Goal: Transaction & Acquisition: Complete application form

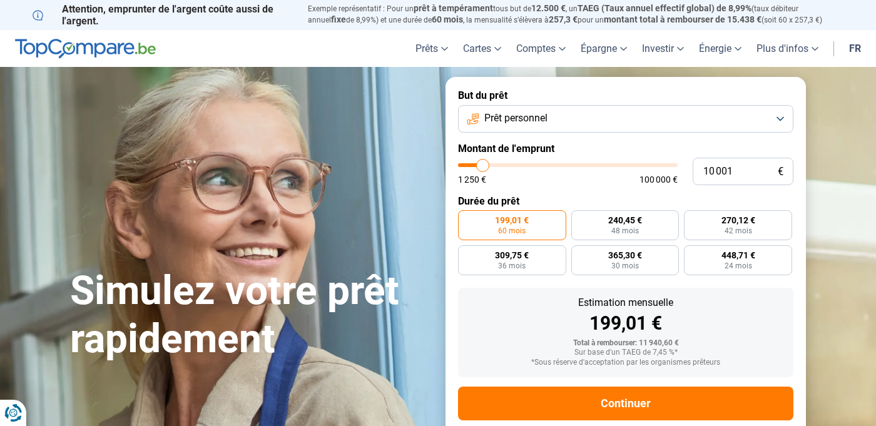
type input "10 250"
type input "10250"
type input "12 000"
type input "12000"
type input "14 500"
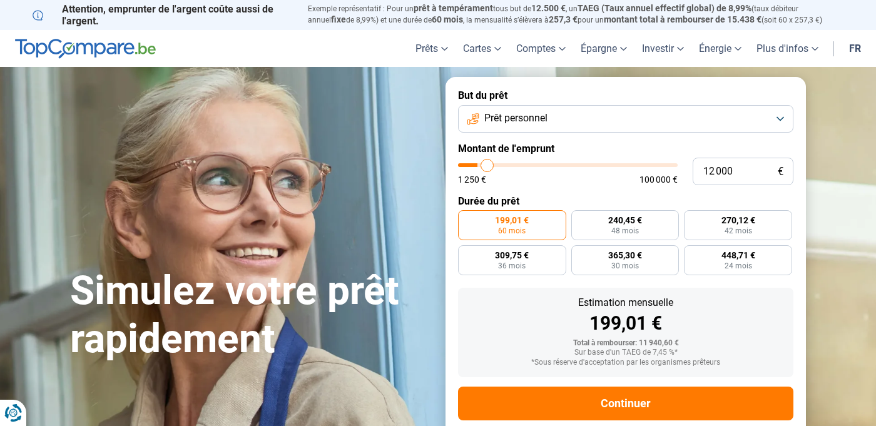
type input "14500"
type input "17 250"
type input "17250"
type input "19 750"
type input "19750"
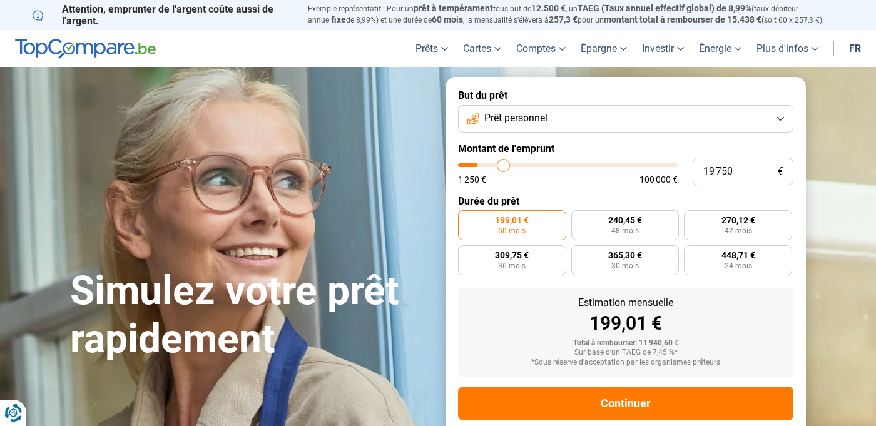
type input "21 250"
type input "21250"
type input "22 500"
type input "22500"
type input "23 250"
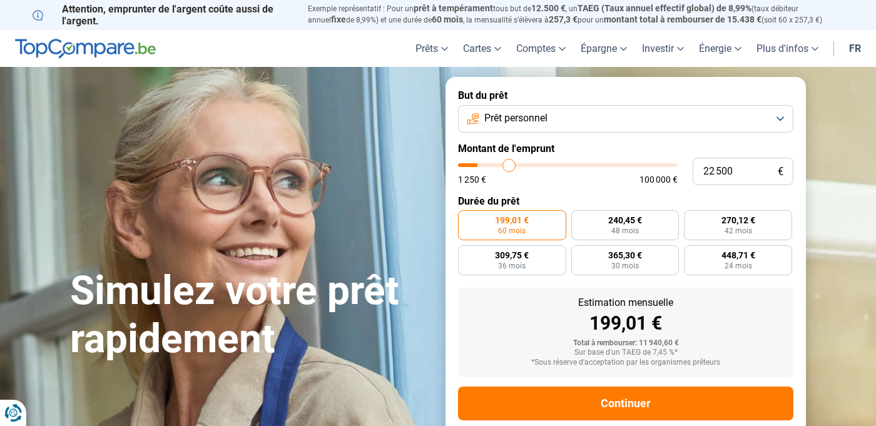
type input "23250"
type input "23 500"
type input "23500"
type input "23 750"
type input "23750"
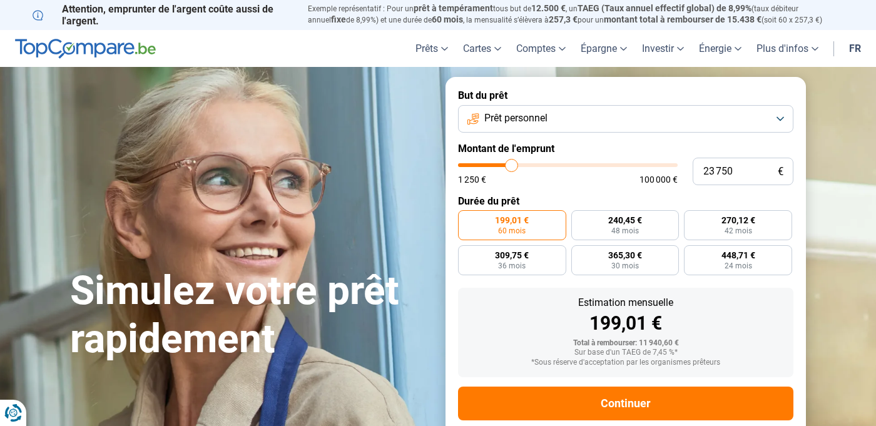
type input "24 000"
type input "24000"
type input "24 250"
type input "24250"
type input "24 500"
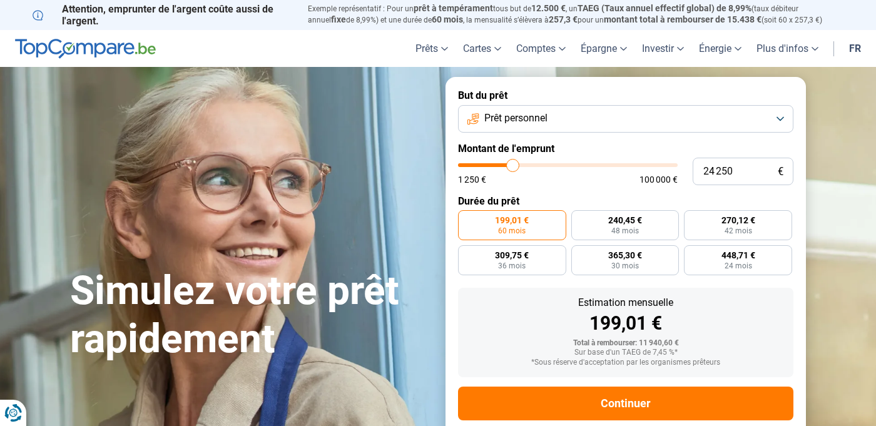
type input "24500"
type input "24 250"
type input "24250"
type input "24 000"
type input "24000"
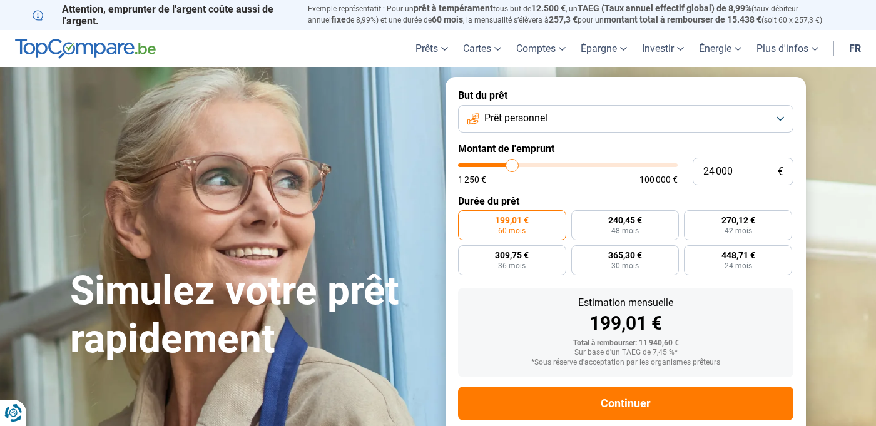
type input "23 500"
type input "23500"
type input "23 250"
type input "23250"
type input "22 750"
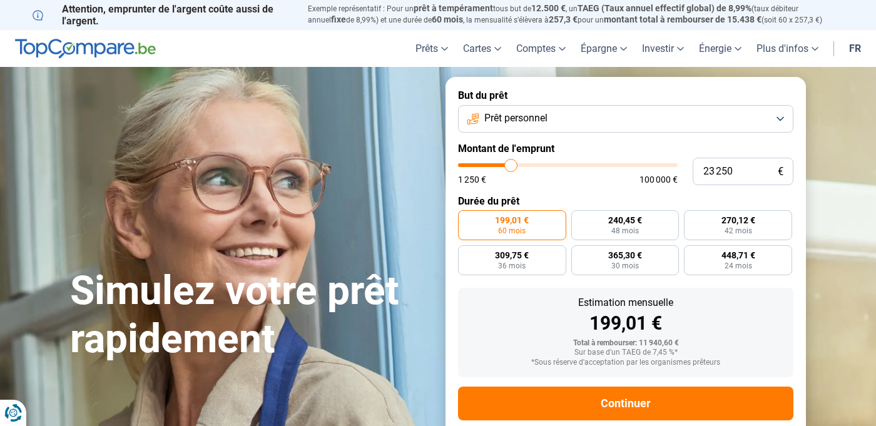
type input "22750"
type input "22 250"
type input "22250"
type input "21 250"
type input "21250"
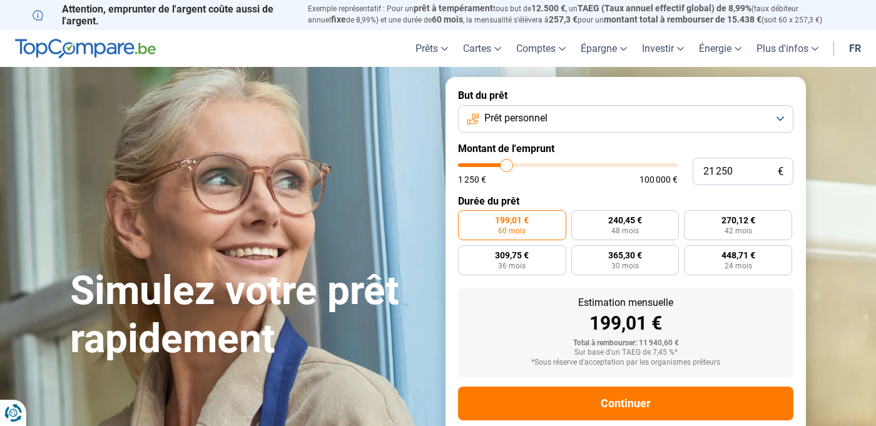
type input "20 500"
type input "20500"
type input "18 750"
type input "18750"
type input "17 000"
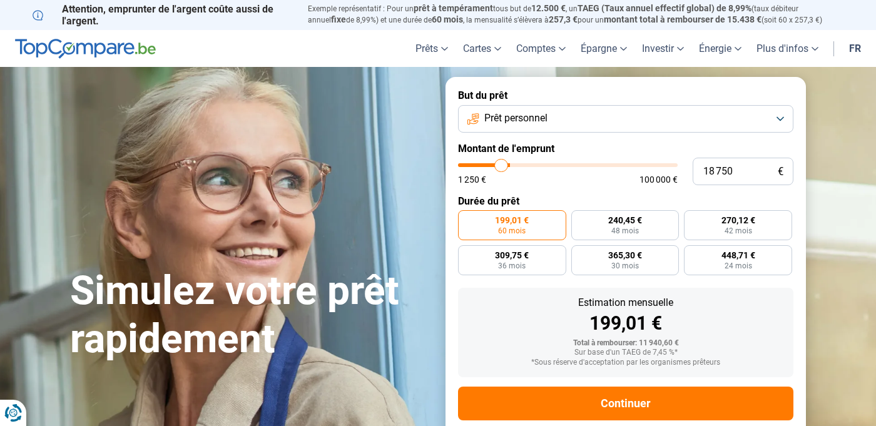
type input "17000"
type input "15 750"
type input "15750"
type input "13 750"
type input "13750"
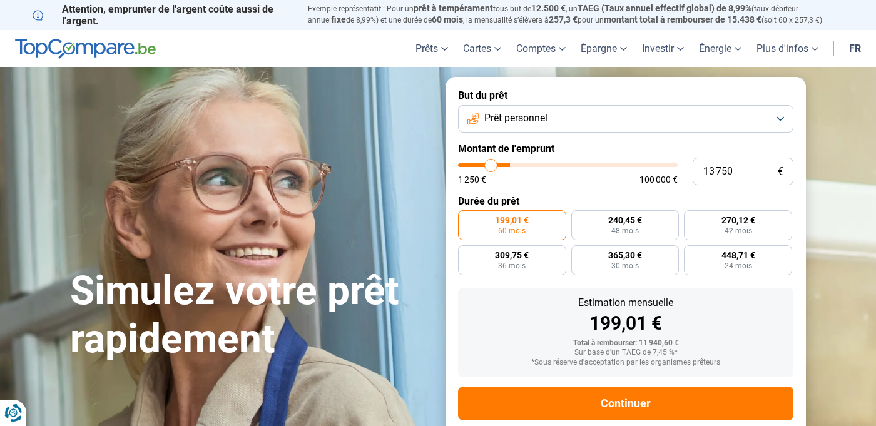
type input "12 500"
type input "12500"
type input "11 750"
type input "11750"
type input "11 250"
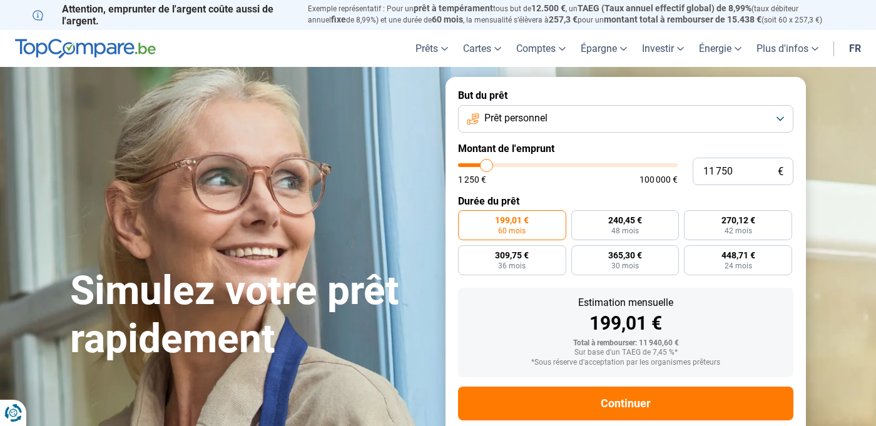
type input "11250"
type input "10 750"
type input "10750"
type input "10 500"
type input "10500"
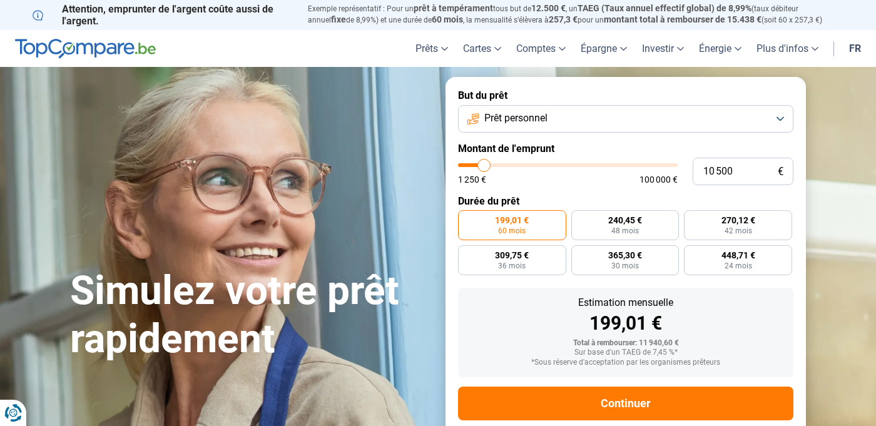
type input "10 000"
type input "10000"
type input "9 000"
type input "9000"
type input "7 750"
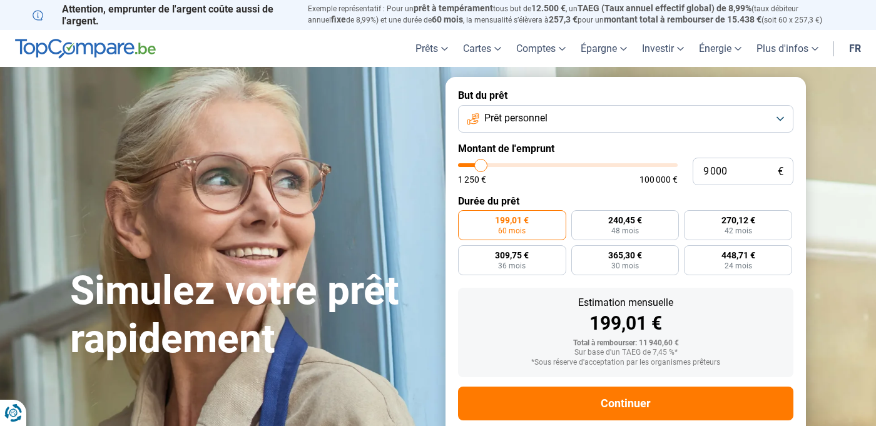
type input "7750"
type input "5 500"
type input "5500"
type input "4 000"
type input "4000"
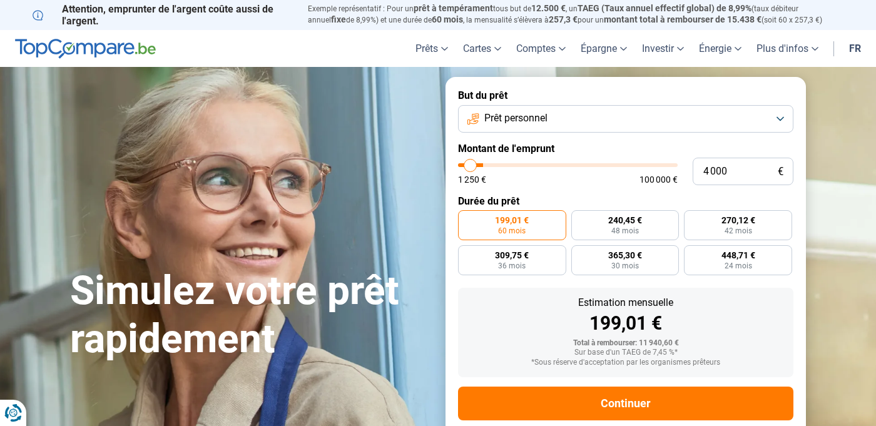
type input "3 250"
type input "3250"
type input "2 500"
type input "2500"
type input "2 000"
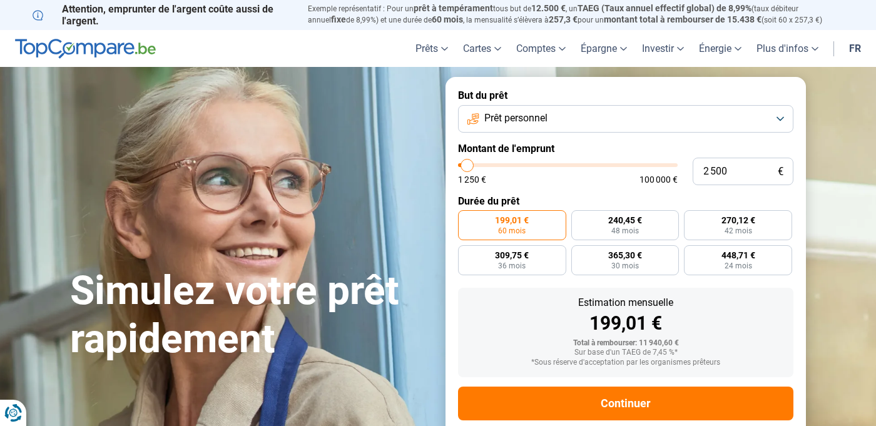
type input "2000"
type input "2 250"
type input "2250"
type input "2 500"
type input "2500"
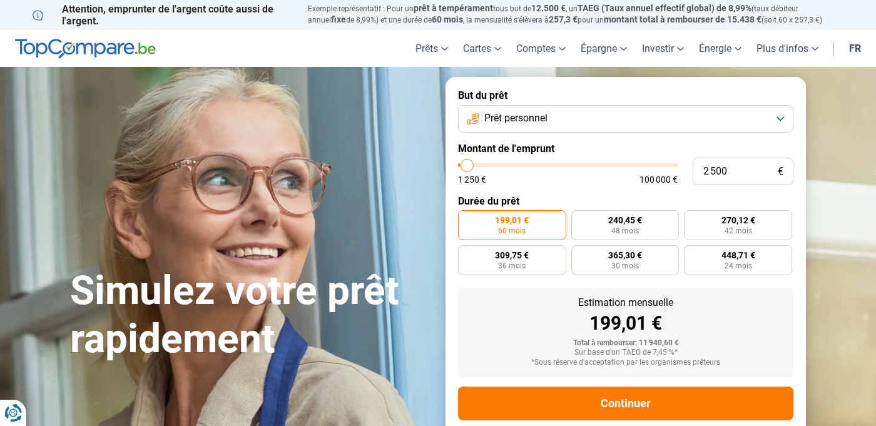
type input "2 750"
type input "2750"
type input "3 000"
type input "3000"
type input "3 250"
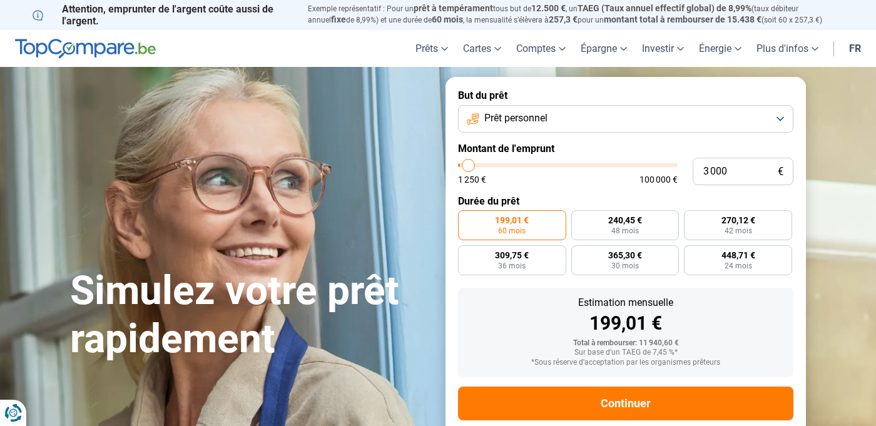
type input "3250"
type input "3 500"
type input "3500"
type input "4 000"
type input "4000"
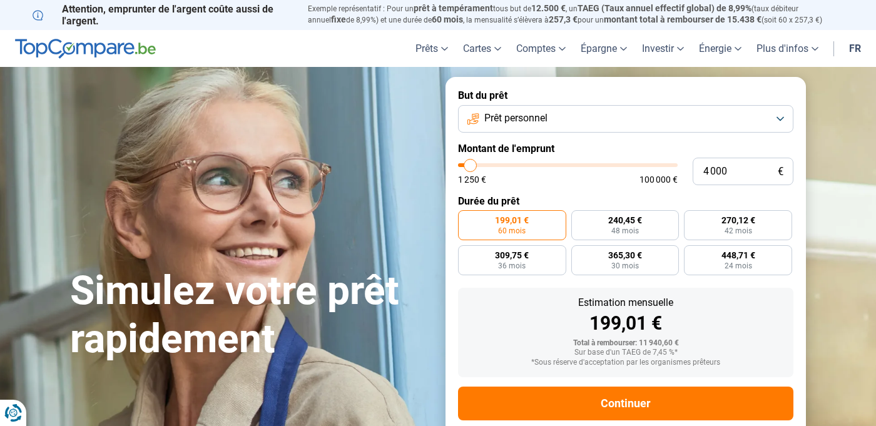
type input "4 250"
type input "4250"
type input "4 500"
type input "4500"
type input "4 750"
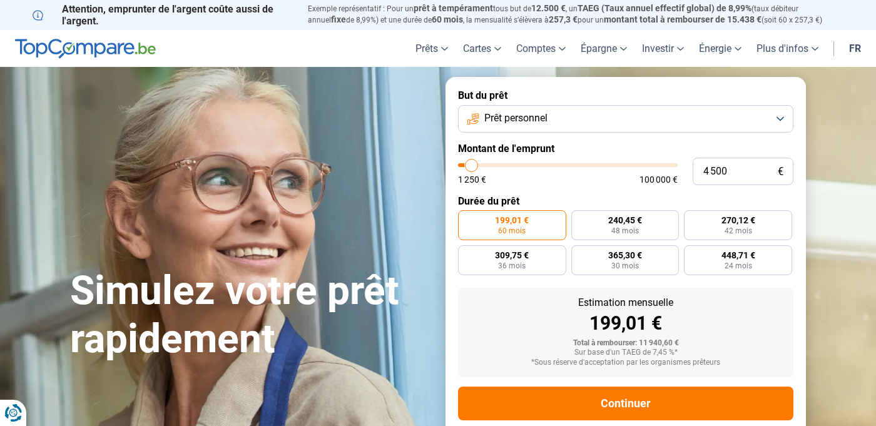
type input "4750"
type input "5 000"
type input "5000"
type input "5 250"
type input "5250"
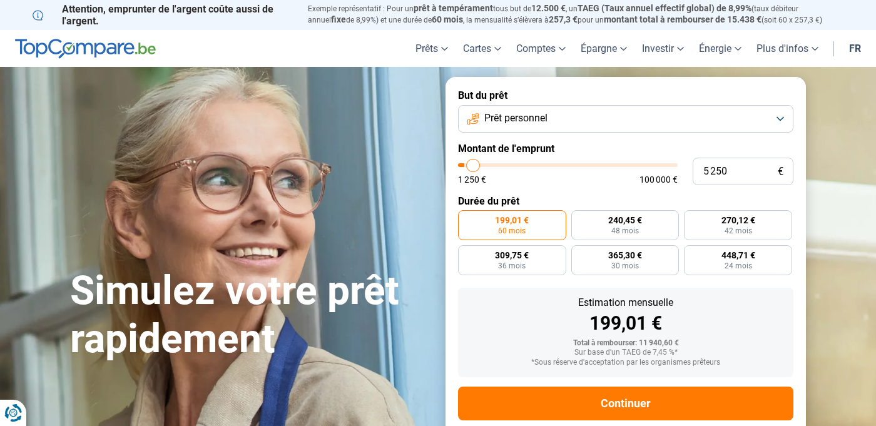
type input "5 500"
type input "5500"
type input "5 750"
type input "5750"
type input "6 000"
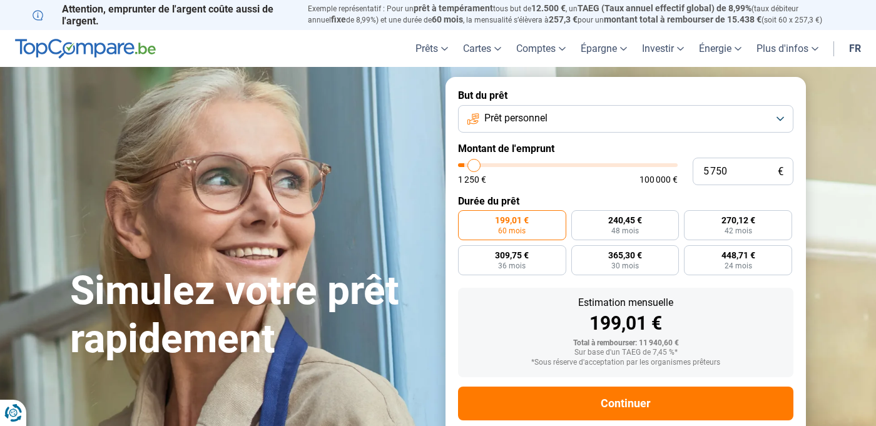
type input "6000"
type input "6 250"
type input "6250"
type input "6 500"
type input "6500"
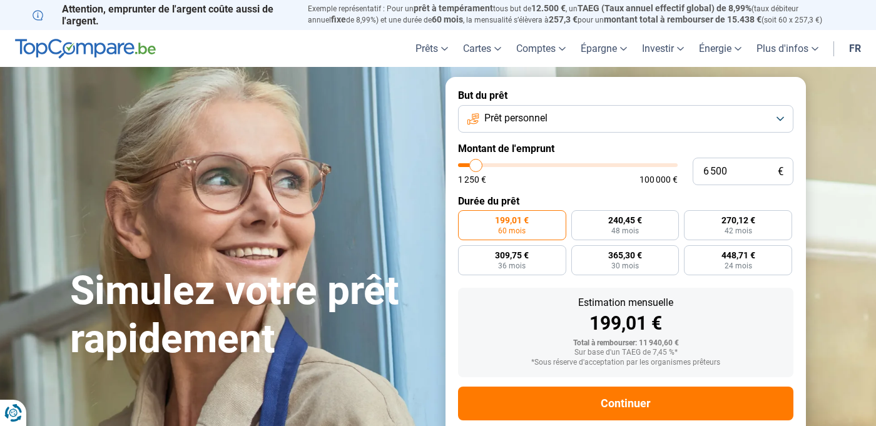
type input "6 750"
type input "6750"
type input "7 000"
type input "7000"
type input "7 250"
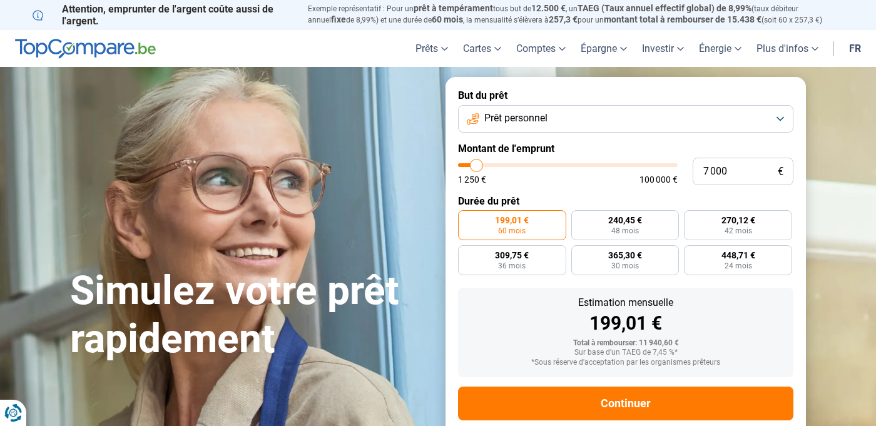
type input "7250"
type input "7 500"
type input "7500"
type input "7 750"
type input "7750"
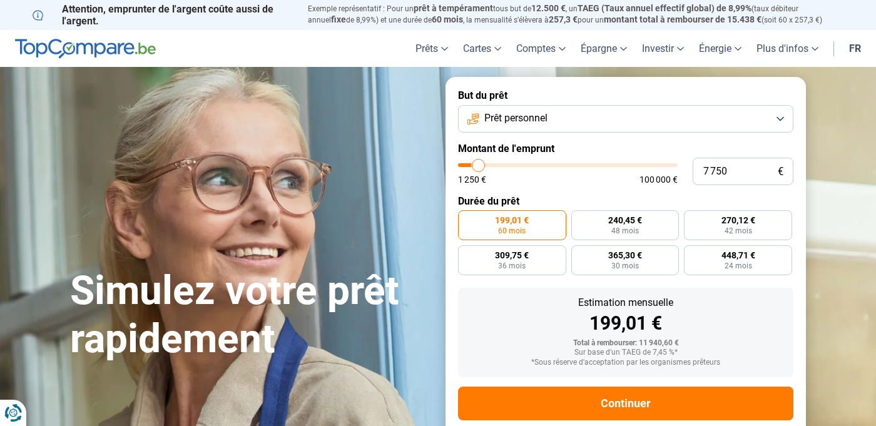
type input "8 000"
type input "8000"
type input "8 250"
type input "8250"
type input "8 500"
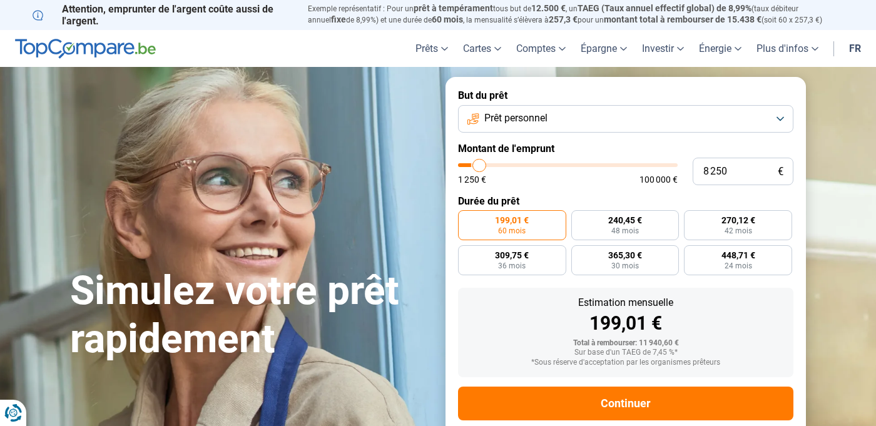
type input "8500"
type input "8 750"
type input "8750"
type input "9 000"
type input "9000"
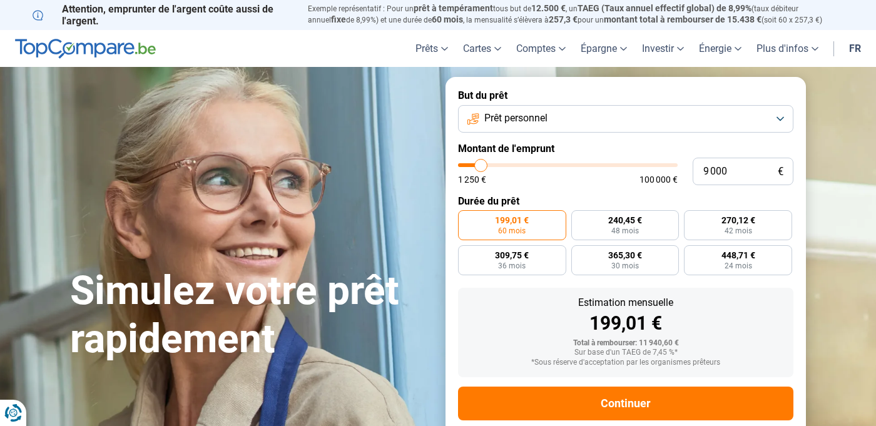
type input "9 250"
type input "9250"
type input "9 500"
type input "9500"
type input "9 750"
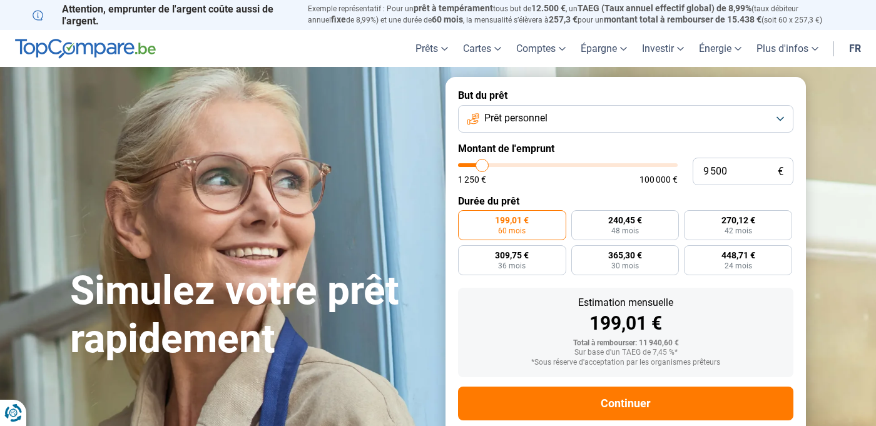
type input "9750"
type input "10 000"
type input "10000"
type input "10 250"
type input "10250"
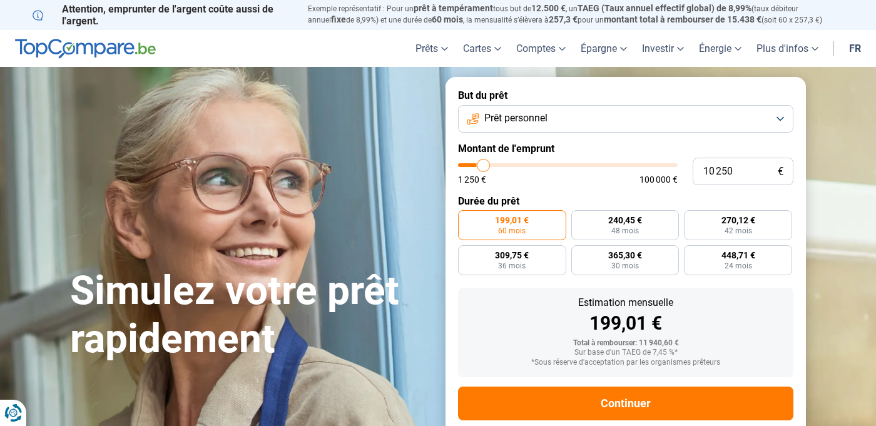
type input "10 500"
type input "10500"
type input "10 750"
type input "10750"
type input "11 000"
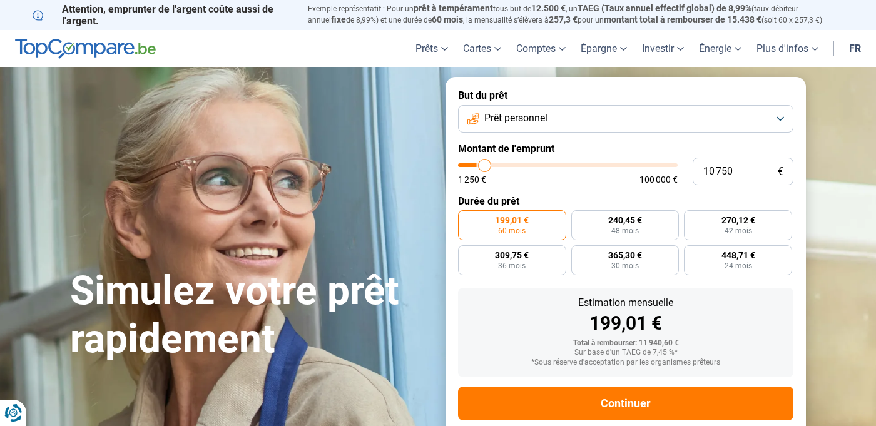
type input "11000"
type input "11 250"
type input "11250"
type input "11 500"
type input "11500"
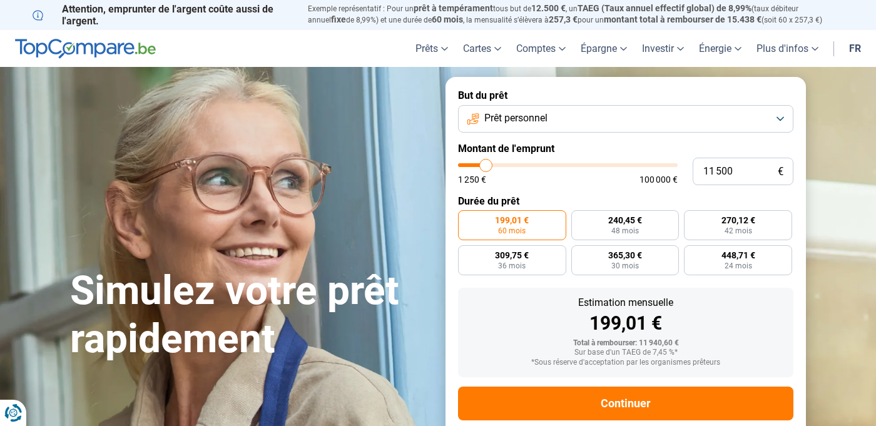
type input "11 750"
type input "11750"
type input "11 500"
type input "11500"
type input "11 250"
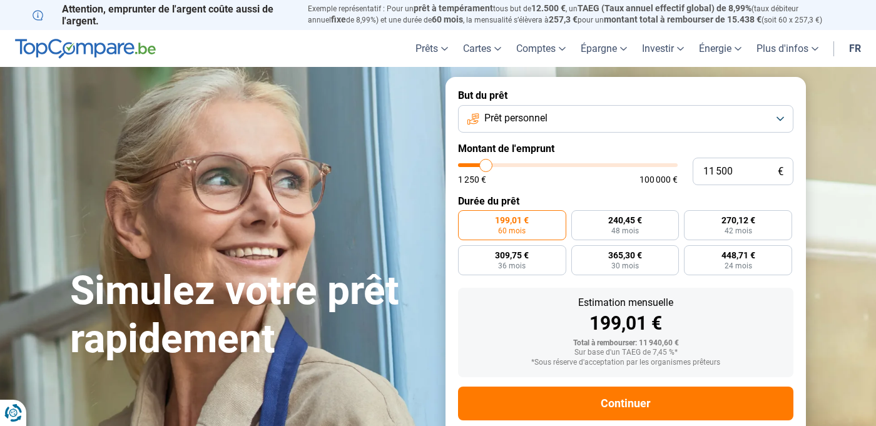
type input "11250"
type input "11 000"
type input "11000"
type input "10 750"
type input "10750"
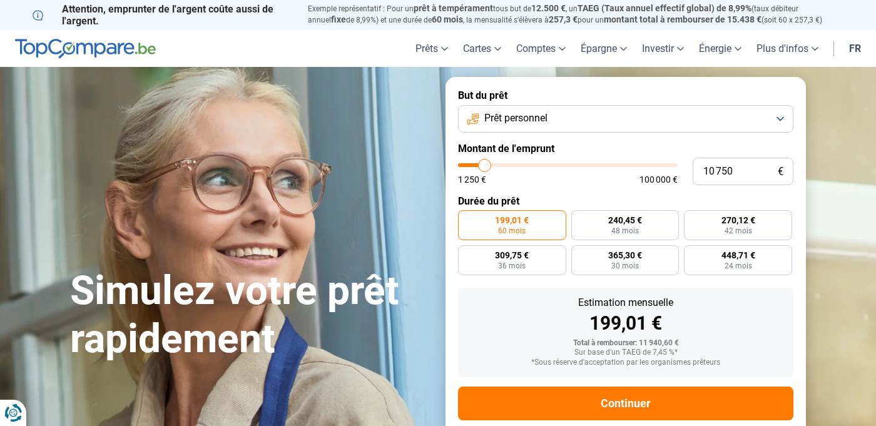
type input "10 500"
type input "10500"
type input "10 250"
type input "10250"
type input "10 500"
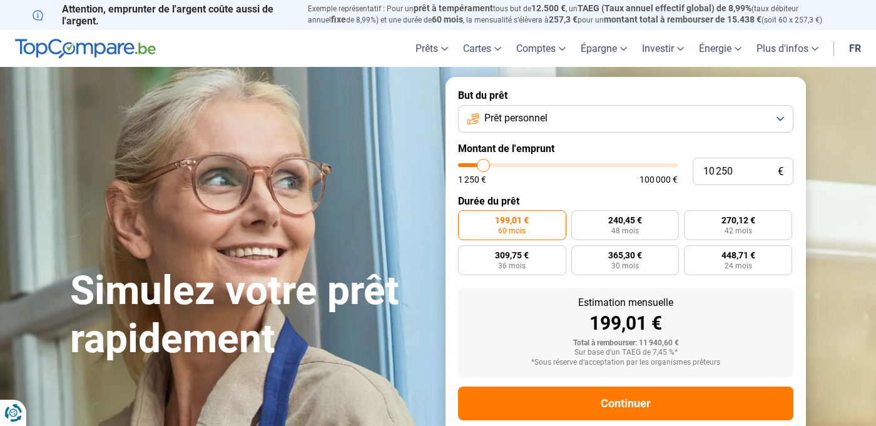
type input "10500"
type input "10 750"
type input "10750"
type input "11 000"
type input "11000"
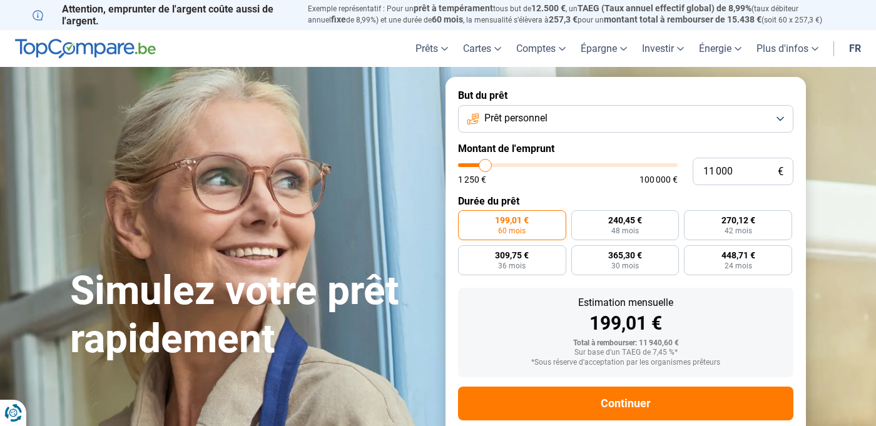
click at [486, 167] on input "range" at bounding box center [568, 165] width 220 height 4
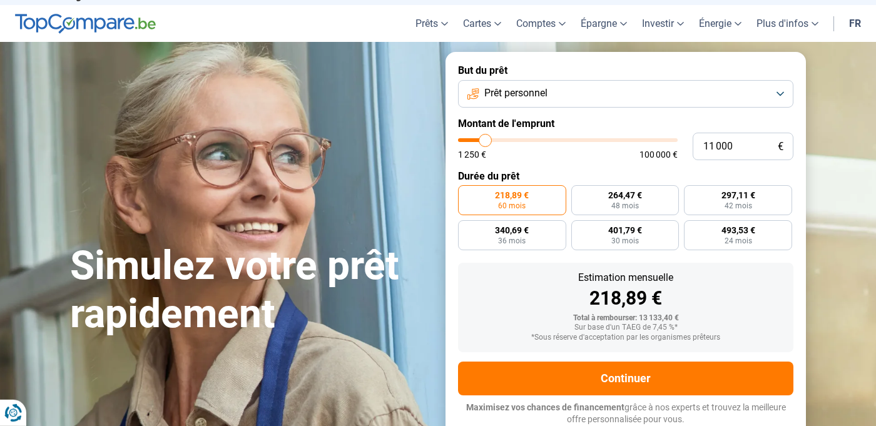
scroll to position [25, 0]
click at [551, 235] on label "340,69 € 36 mois" at bounding box center [512, 235] width 108 height 30
click at [466, 228] on input "340,69 € 36 mois" at bounding box center [462, 224] width 8 height 8
radio input "true"
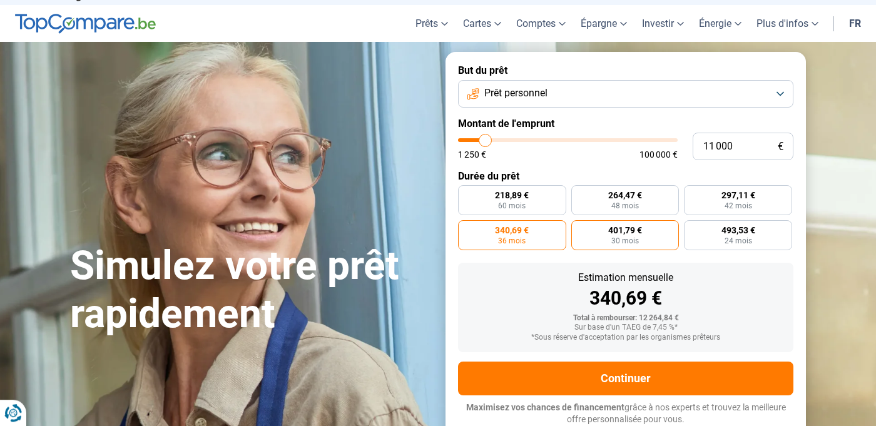
click at [606, 233] on label "401,79 € 30 mois" at bounding box center [625, 235] width 108 height 30
click at [579, 228] on input "401,79 € 30 mois" at bounding box center [575, 224] width 8 height 8
radio input "true"
click at [536, 238] on label "340,69 € 36 mois" at bounding box center [512, 235] width 108 height 30
click at [466, 228] on input "340,69 € 36 mois" at bounding box center [462, 224] width 8 height 8
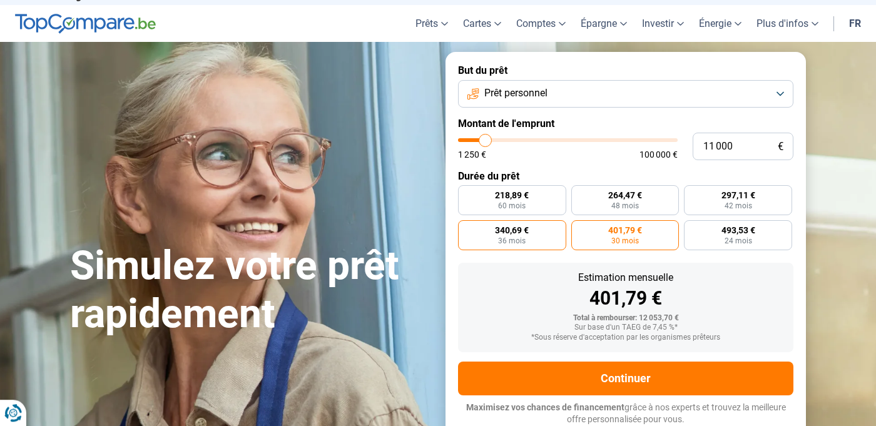
radio input "true"
click at [600, 235] on label "401,79 € 30 mois" at bounding box center [625, 235] width 108 height 30
click at [579, 228] on input "401,79 € 30 mois" at bounding box center [575, 224] width 8 height 8
radio input "true"
click at [727, 245] on label "493,53 € 24 mois" at bounding box center [738, 235] width 108 height 30
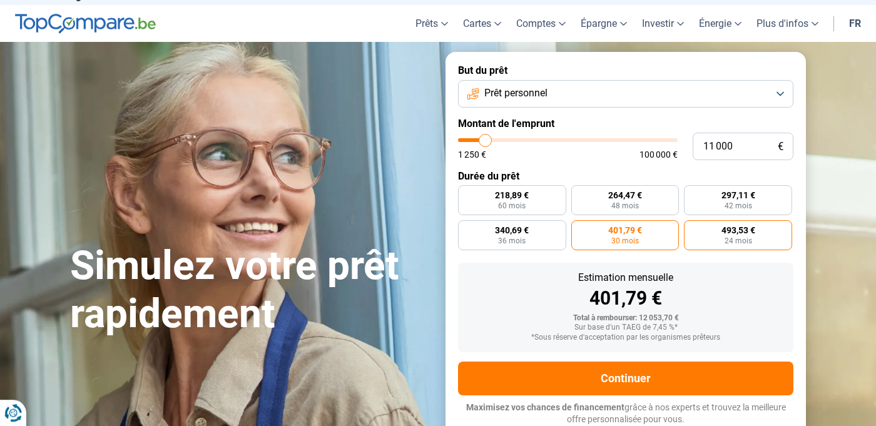
click at [692, 228] on input "493,53 € 24 mois" at bounding box center [688, 224] width 8 height 8
radio input "true"
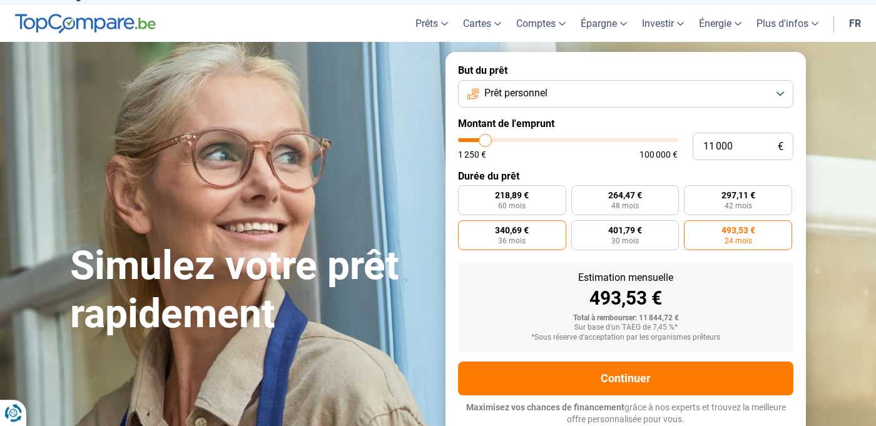
click at [517, 240] on span "36 mois" at bounding box center [512, 241] width 28 height 8
click at [466, 228] on input "340,69 € 36 mois" at bounding box center [462, 224] width 8 height 8
radio input "true"
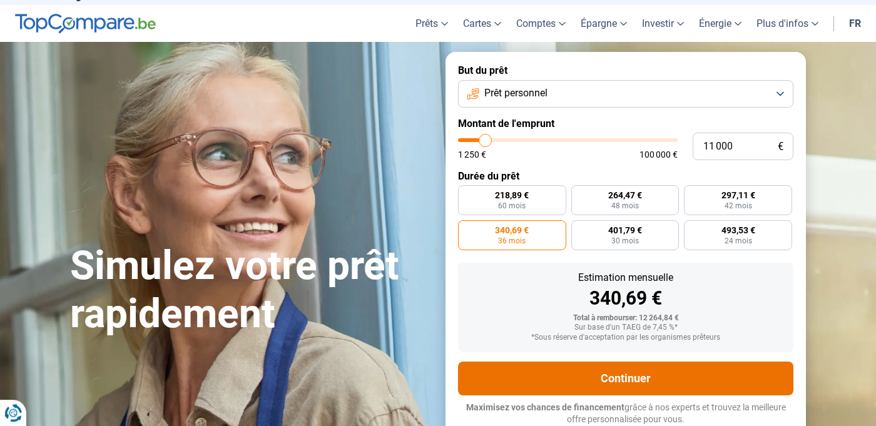
click at [709, 382] on button "Continuer" at bounding box center [625, 379] width 335 height 34
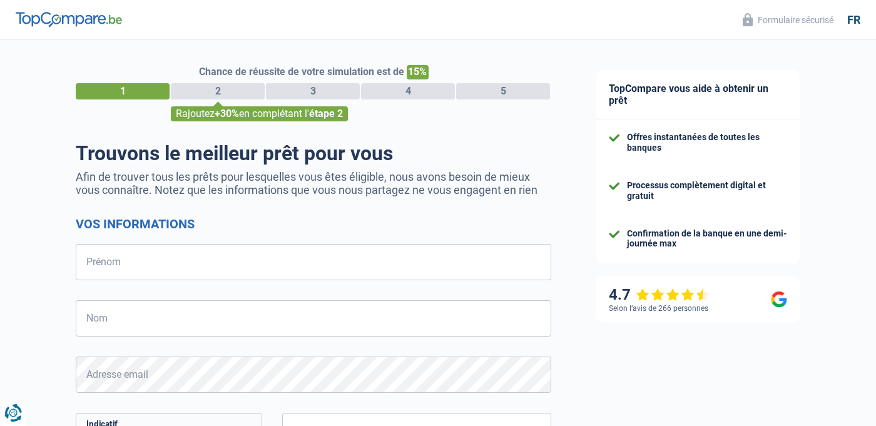
select select "32"
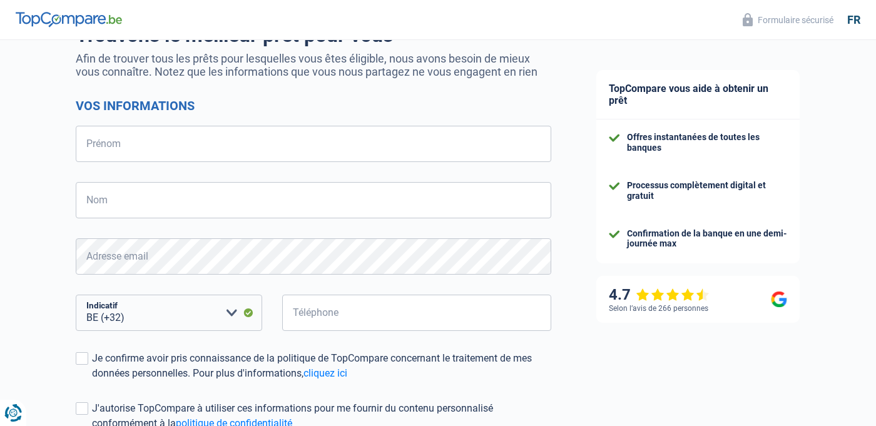
scroll to position [121, 0]
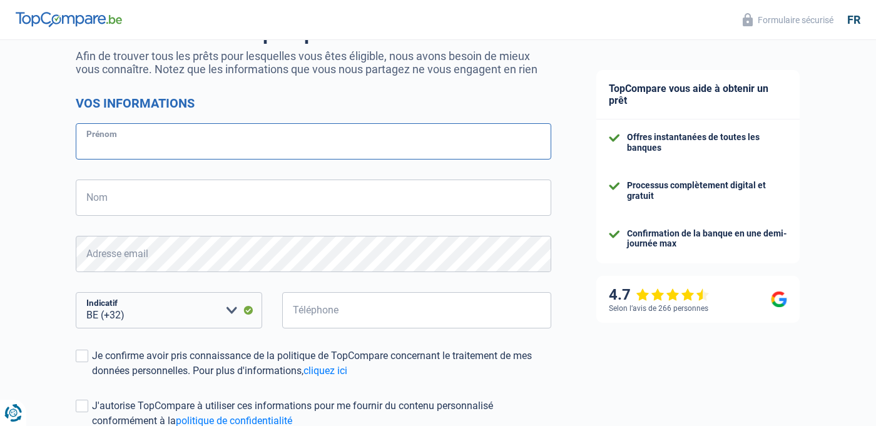
click at [369, 149] on input "Prénom" at bounding box center [314, 141] width 476 height 36
type input "m"
drag, startPoint x: 369, startPoint y: 149, endPoint x: 313, endPoint y: 200, distance: 75.7
click at [313, 160] on input "Mathilde" at bounding box center [314, 141] width 476 height 36
type input "Mathilde"
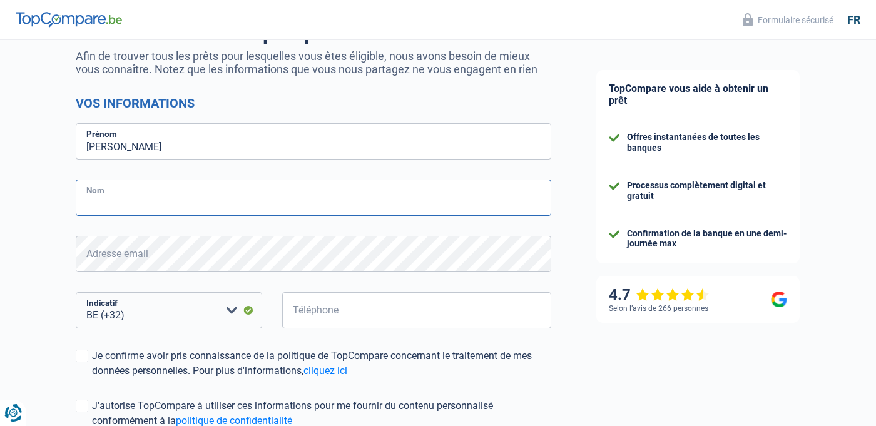
click at [313, 200] on input "Nom" at bounding box center [314, 198] width 476 height 36
type input "Bruyr"
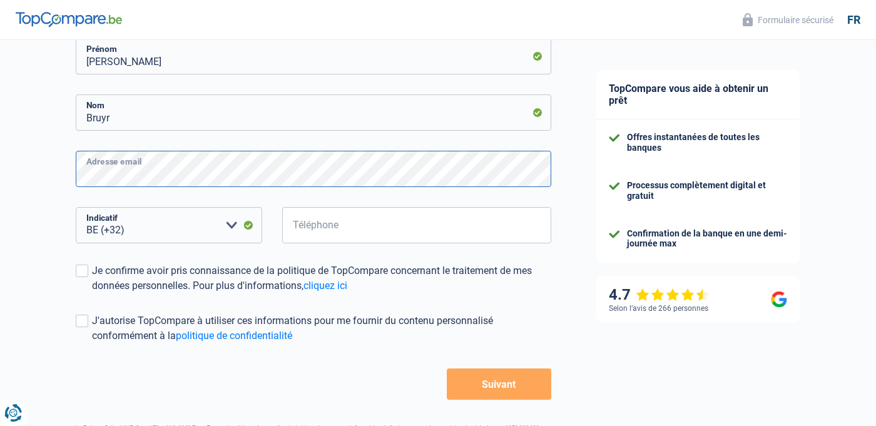
scroll to position [205, 0]
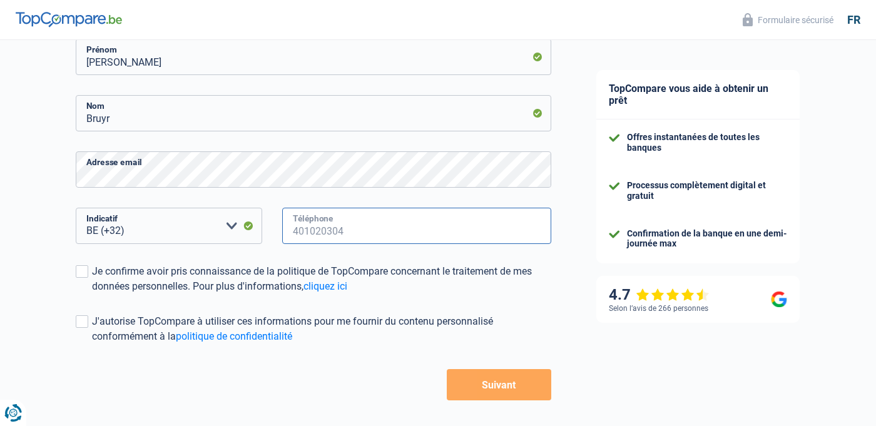
click at [347, 233] on input "Téléphone" at bounding box center [416, 226] width 269 height 36
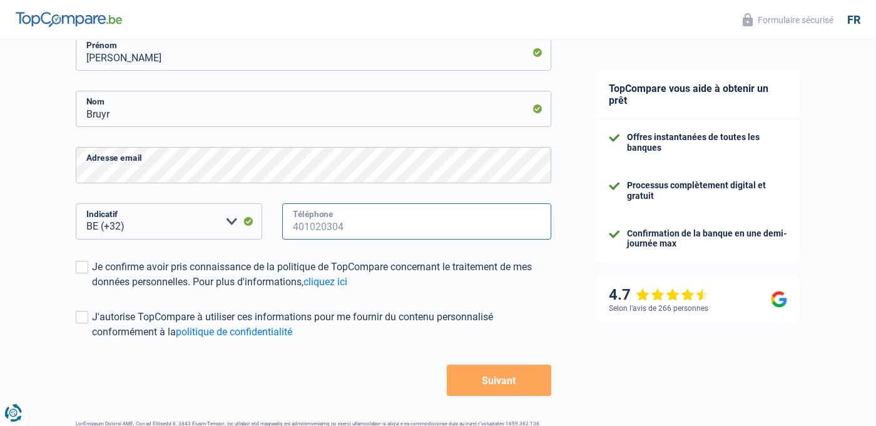
scroll to position [252, 0]
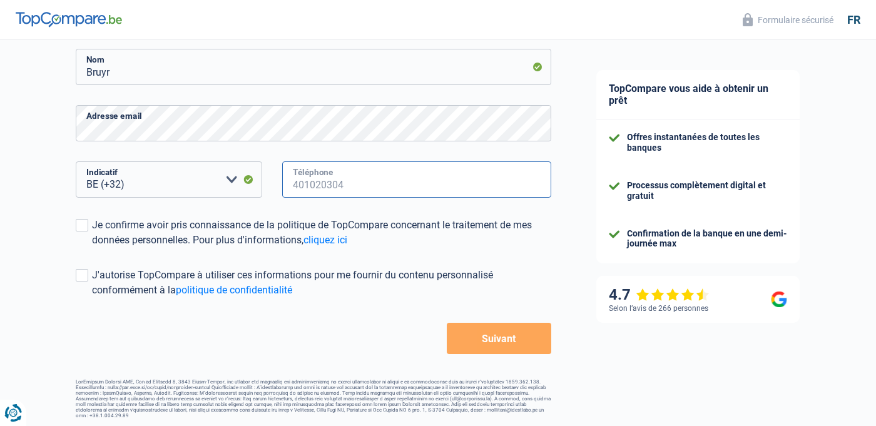
click at [359, 188] on input "Téléphone" at bounding box center [416, 179] width 269 height 36
type input "471394735"
click at [81, 229] on span at bounding box center [82, 225] width 13 height 13
click at [92, 248] on input "Je confirme avoir pris connaissance de la politique de TopCompare concernant le…" at bounding box center [92, 248] width 0 height 0
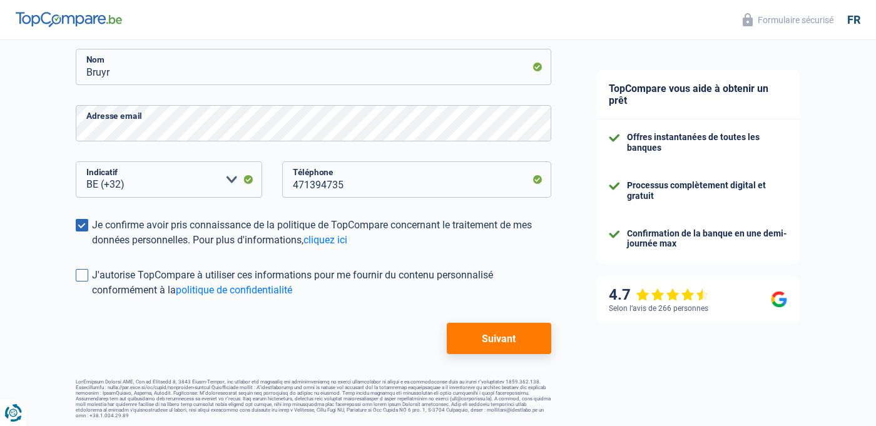
click at [82, 275] on span at bounding box center [82, 275] width 13 height 13
click at [92, 298] on input "J'autorise TopCompare à utiliser ces informations pour me fournir du contenu pe…" at bounding box center [92, 298] width 0 height 0
click at [486, 339] on button "Suivant" at bounding box center [499, 338] width 105 height 31
click at [482, 339] on button "Suivant" at bounding box center [499, 338] width 105 height 31
click at [523, 345] on button "Suivant" at bounding box center [499, 338] width 105 height 31
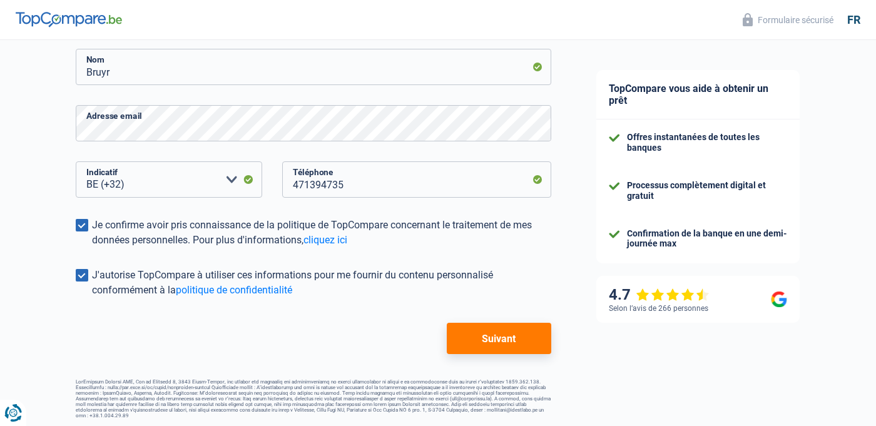
click at [301, 93] on form "Vos informations Mathilde Prénom Bruyr Nom Adresse email BE (+32) LU (+352) Veu…" at bounding box center [314, 159] width 476 height 389
click at [315, 54] on input "Bruyr" at bounding box center [314, 67] width 476 height 36
click at [479, 349] on button "Suivant" at bounding box center [499, 338] width 105 height 31
click at [473, 355] on div "Chance de réussite de votre simulation est de 15% 1 2 3 4 5 Rajoutez +30% en co…" at bounding box center [314, 116] width 476 height 605
click at [482, 346] on button "Suivant" at bounding box center [499, 338] width 105 height 31
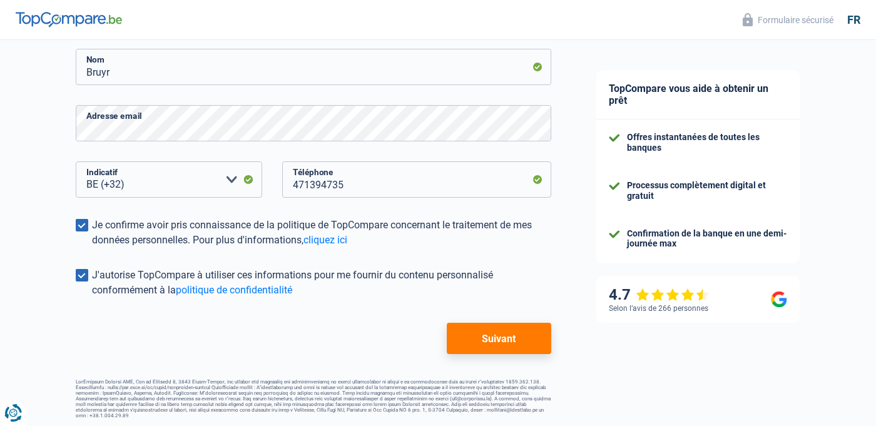
click at [493, 326] on button "Suivant" at bounding box center [499, 338] width 105 height 31
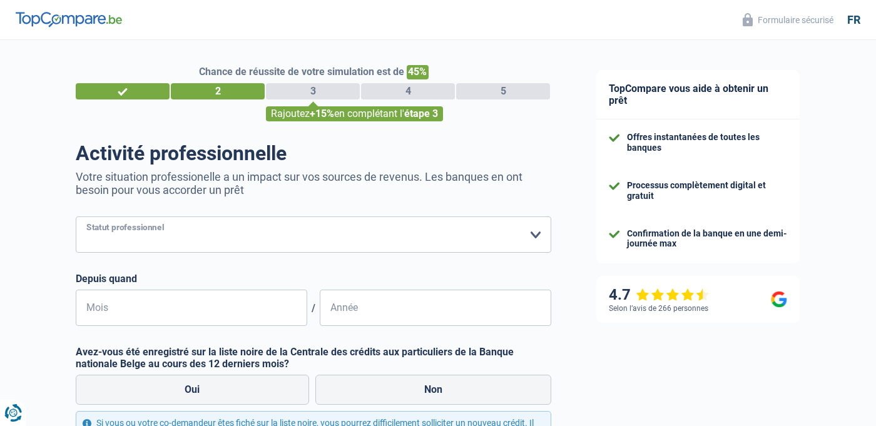
click at [76, 217] on select "Ouvrier Employé privé Employé public Invalide Indépendant Pensionné Chômeur Mut…" at bounding box center [314, 235] width 476 height 36
select select "unemployed"
click option "Chômeur" at bounding box center [0, 0] width 0 height 0
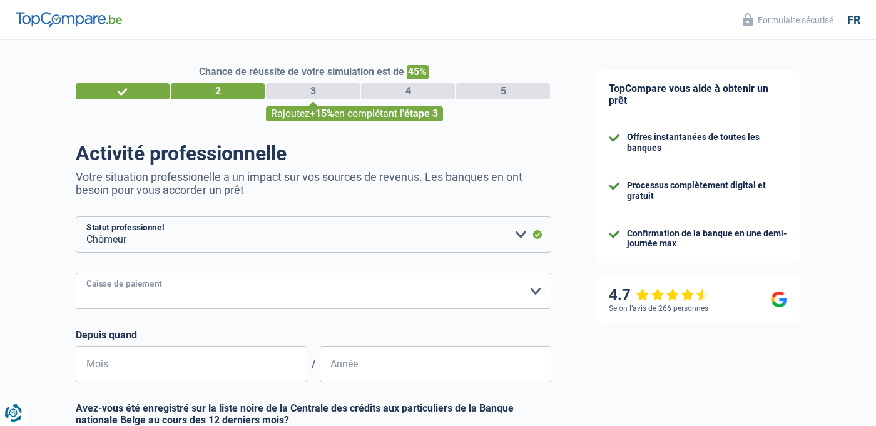
click at [76, 273] on select "CAPAC FGTB CSC CGSLB Autre Veuillez sélectionner une option" at bounding box center [314, 291] width 476 height 36
select select "capac"
click option "CAPAC" at bounding box center [0, 0] width 0 height 0
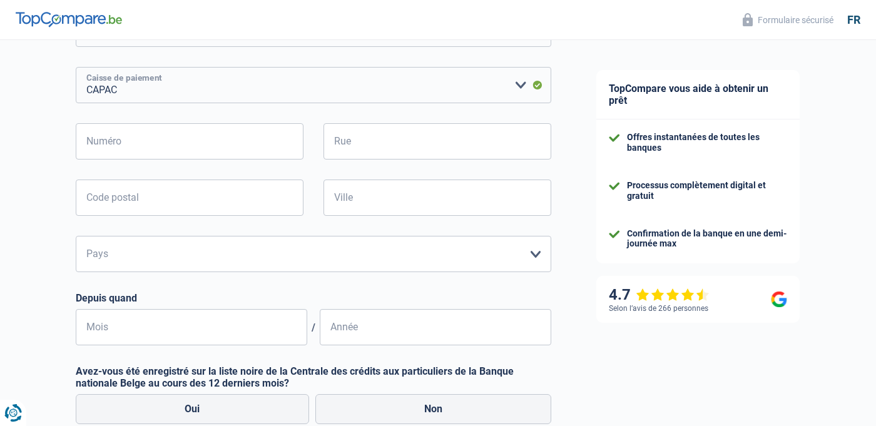
scroll to position [210, 0]
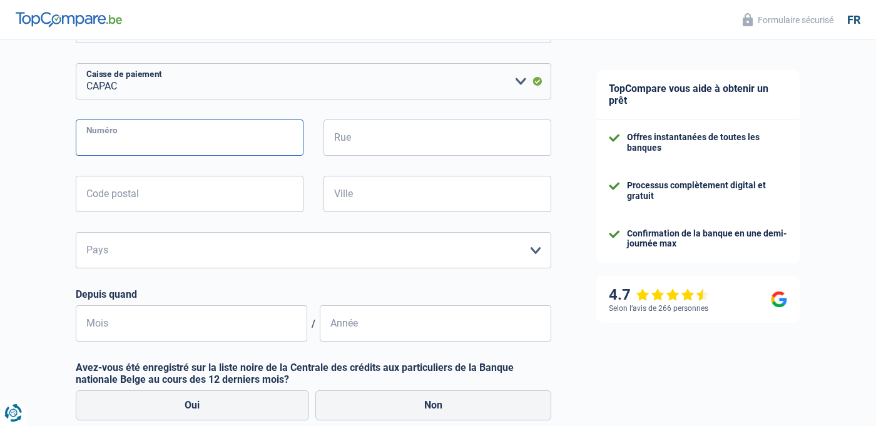
click at [228, 153] on input "Numéro" at bounding box center [190, 138] width 228 height 36
type input "18"
click at [372, 136] on input "Rue" at bounding box center [438, 138] width 228 height 36
type input "allée des renards"
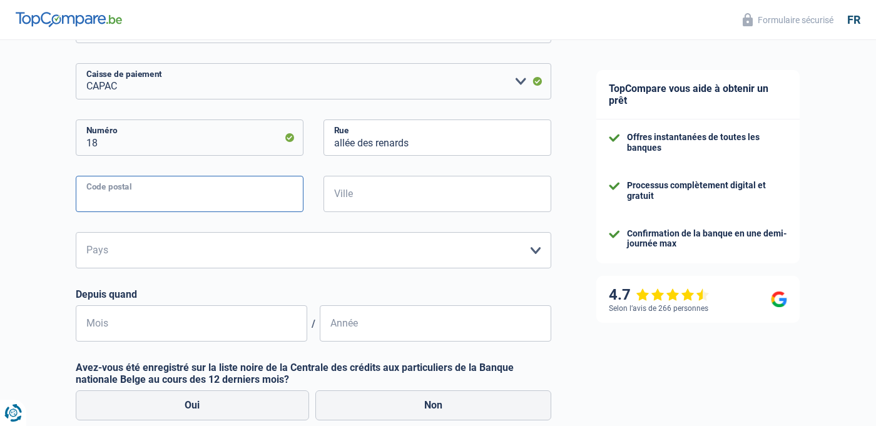
click at [237, 196] on input "Code postal" at bounding box center [190, 194] width 228 height 36
type input "5170"
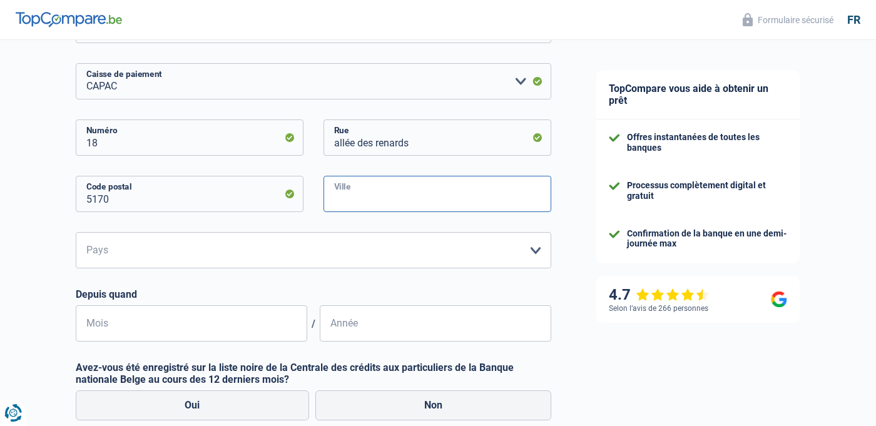
click at [379, 195] on input "Ville" at bounding box center [438, 194] width 228 height 36
type input "Profondeville"
click at [76, 232] on select "Belgique Luxembourg Veuillez sélectionner une option" at bounding box center [314, 250] width 476 height 36
select select "BE"
click option "Belgique" at bounding box center [0, 0] width 0 height 0
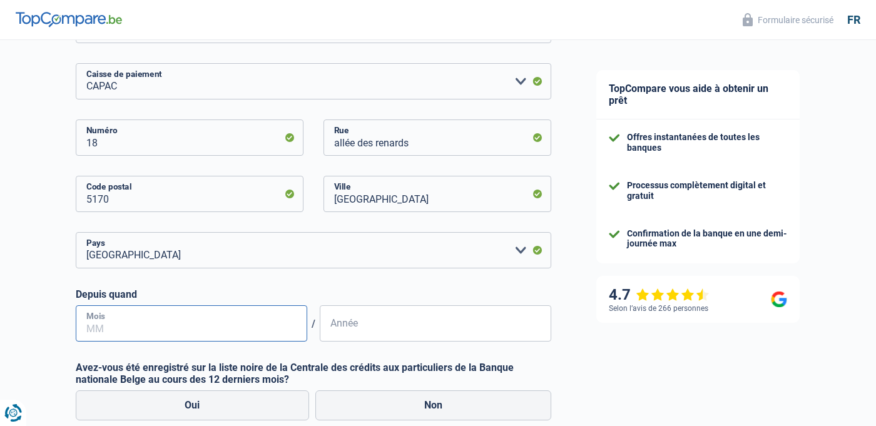
click at [233, 332] on input "Mois" at bounding box center [192, 323] width 232 height 36
type input "06"
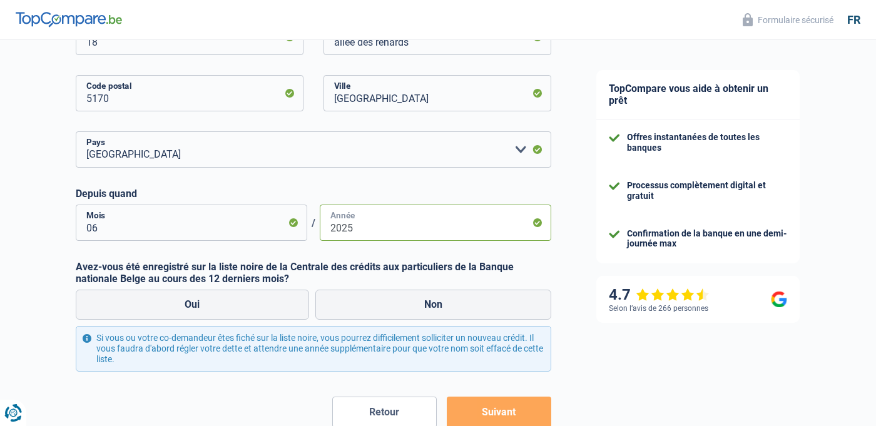
scroll to position [326, 0]
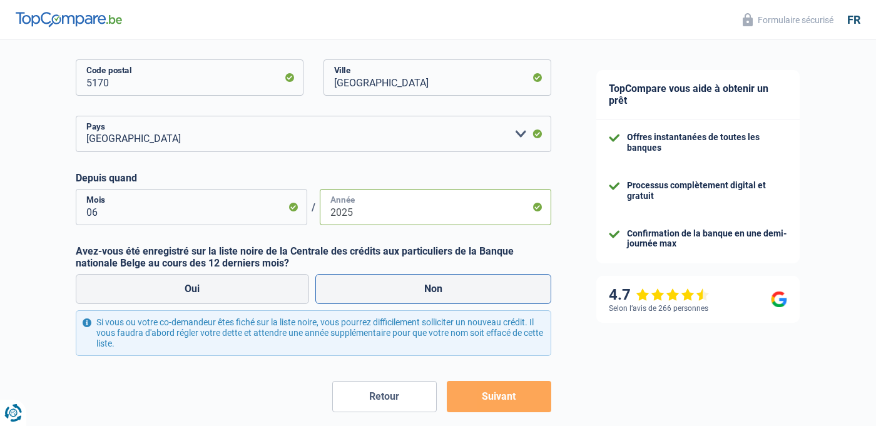
type input "2025"
click at [392, 285] on label "Non" at bounding box center [433, 289] width 237 height 30
click at [392, 285] on input "Non" at bounding box center [433, 289] width 237 height 30
radio input "true"
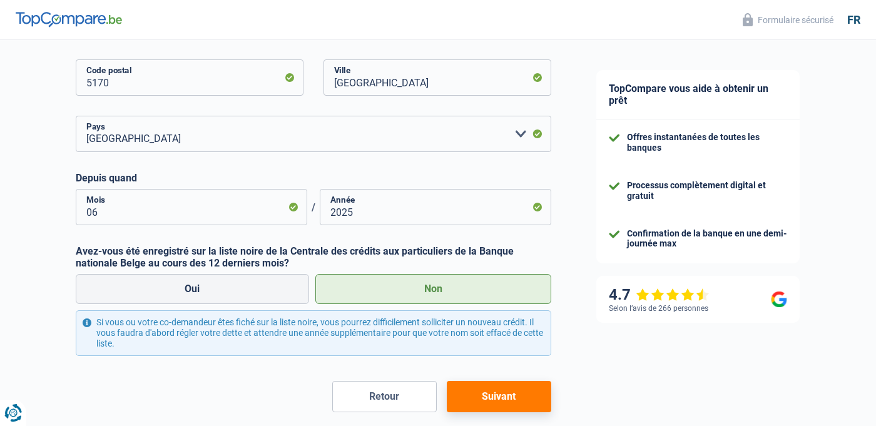
click at [524, 395] on button "Suivant" at bounding box center [499, 396] width 105 height 31
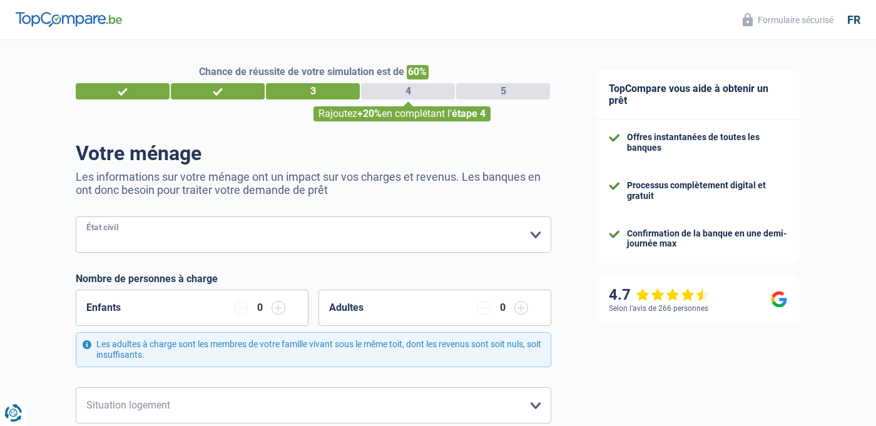
click at [76, 217] on select "Célibataire Marié(e) Cohabitant(e) légal(e) Divorcé(e) Veuf(ve) Séparé (de fait…" at bounding box center [314, 235] width 476 height 36
select select "cohabitation"
click option "Cohabitant(e) légal(e)" at bounding box center [0, 0] width 0 height 0
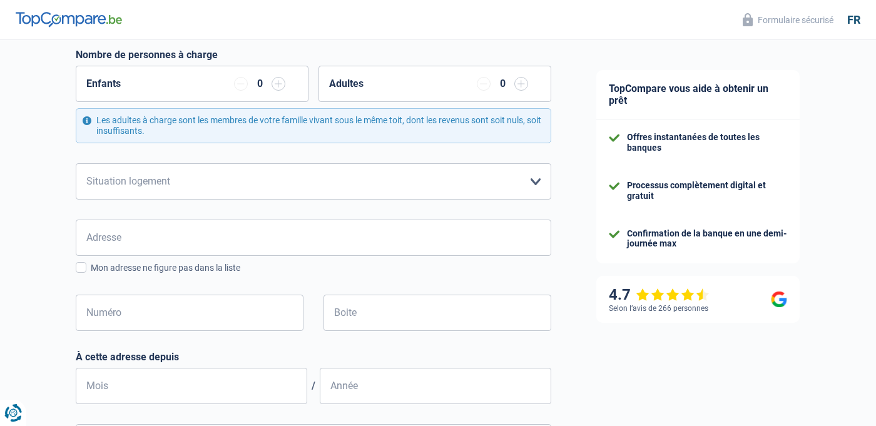
scroll to position [230, 0]
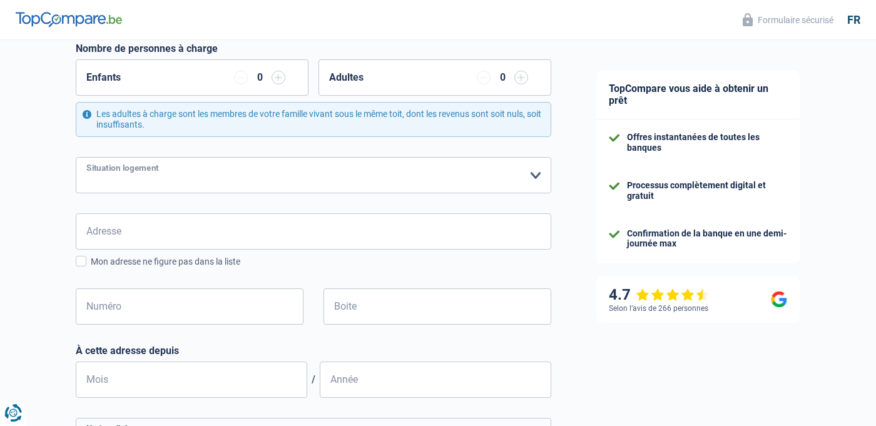
click at [76, 157] on select "Locataire Propriétaire avec prêt hypothécaire Propriétaire sans prêt hypothécai…" at bounding box center [314, 175] width 476 height 36
select select "liveWithParents"
click option "Logé(e) par la famille" at bounding box center [0, 0] width 0 height 0
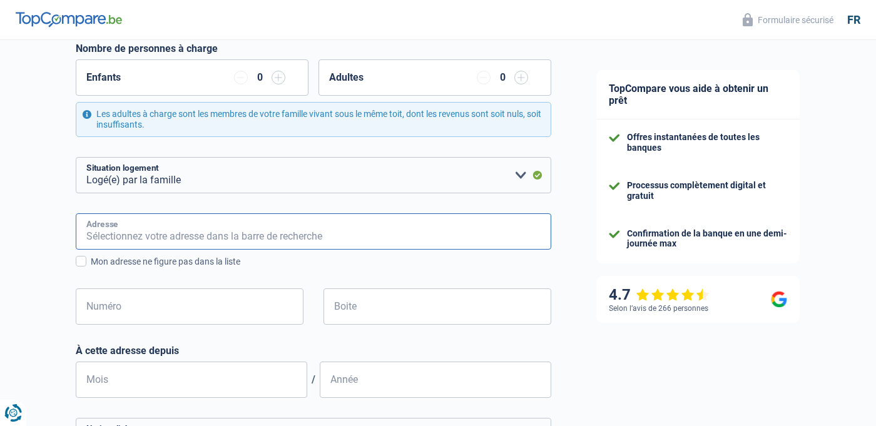
click at [412, 217] on input "Adresse" at bounding box center [314, 231] width 476 height 36
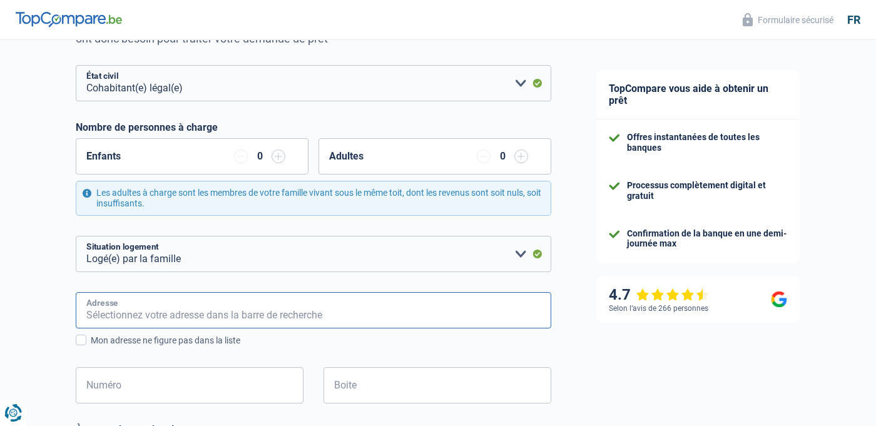
scroll to position [154, 0]
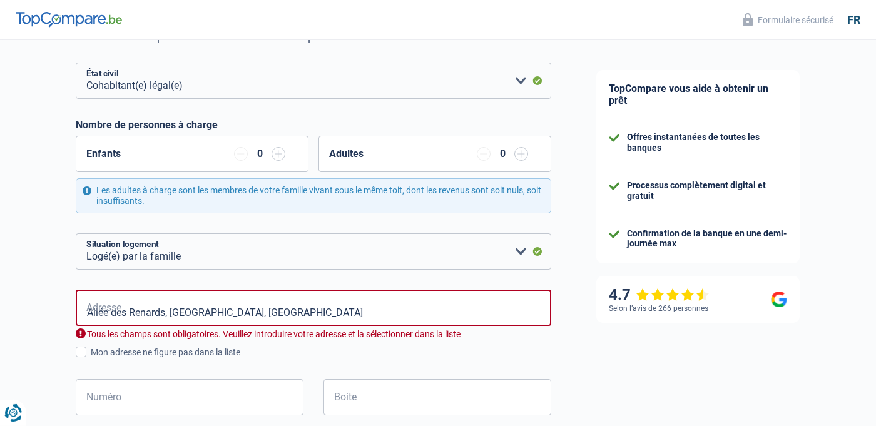
type input "Allée des Renards, 5170, Profondeville, BE"
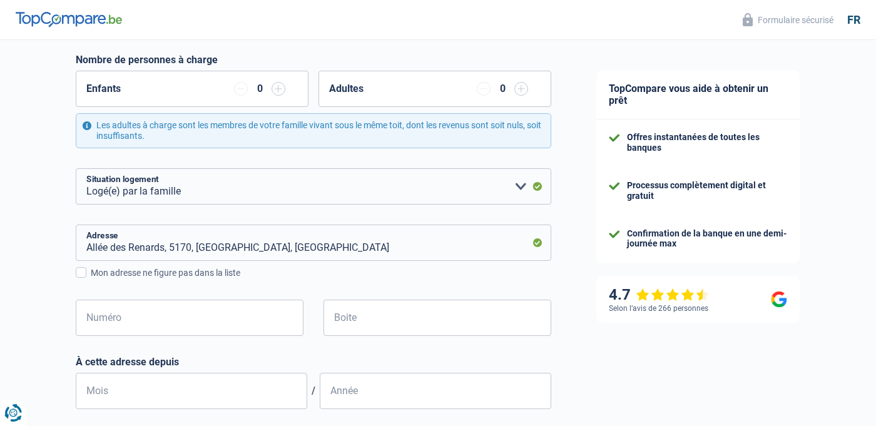
scroll to position [220, 0]
click at [209, 323] on input "Numéro" at bounding box center [190, 317] width 228 height 36
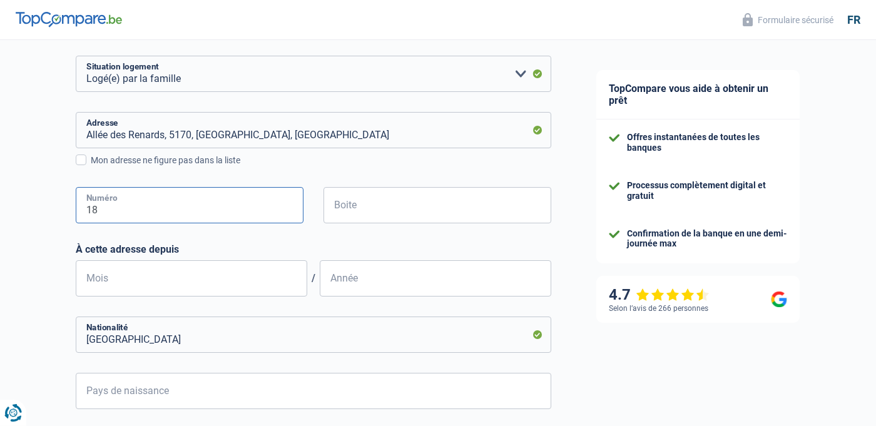
scroll to position [352, 0]
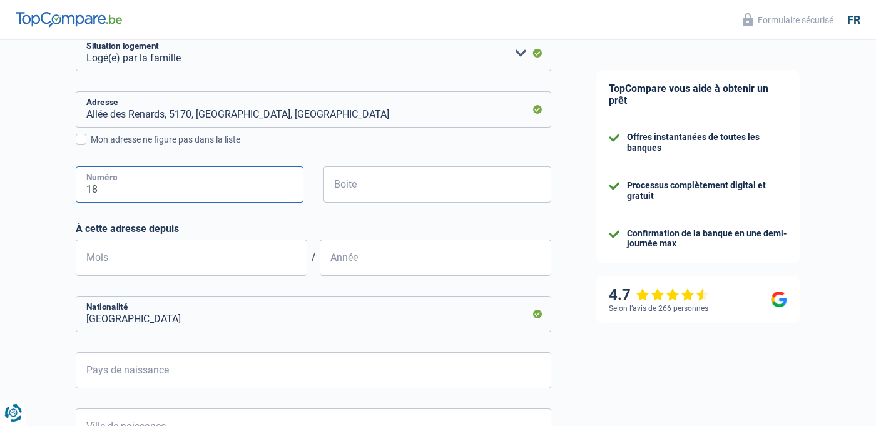
type input "18"
click at [219, 254] on input "Mois" at bounding box center [192, 258] width 232 height 36
type input "06"
type input "2025"
click at [219, 255] on input "06" at bounding box center [192, 258] width 232 height 36
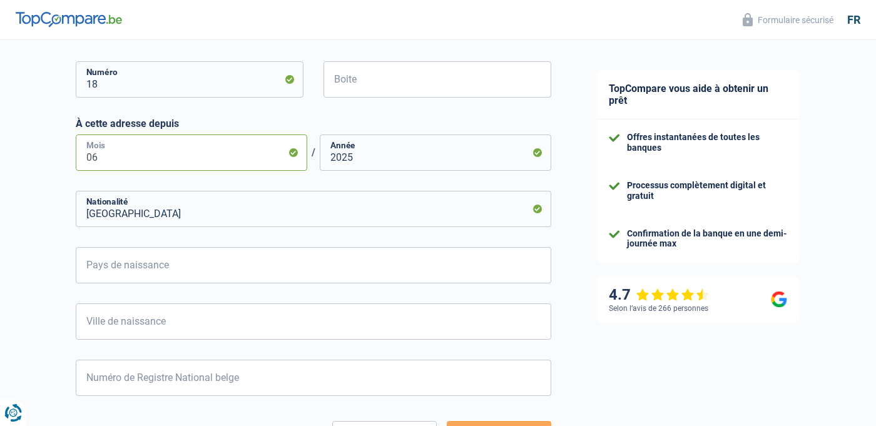
scroll to position [467, 0]
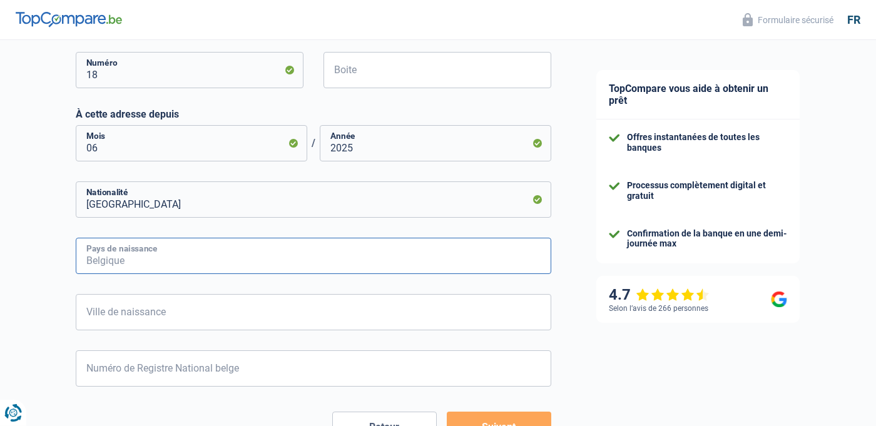
click at [219, 255] on input "Pays de naissance" at bounding box center [314, 256] width 476 height 36
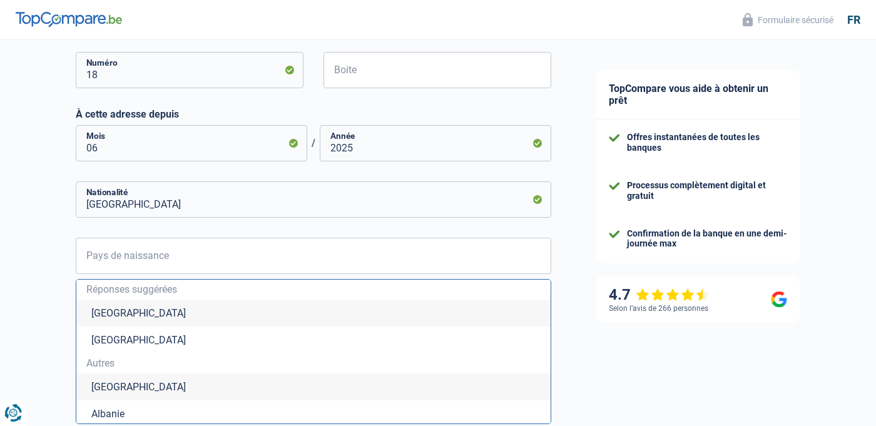
click at [184, 317] on li "Belgique" at bounding box center [313, 313] width 474 height 27
type input "Belgique"
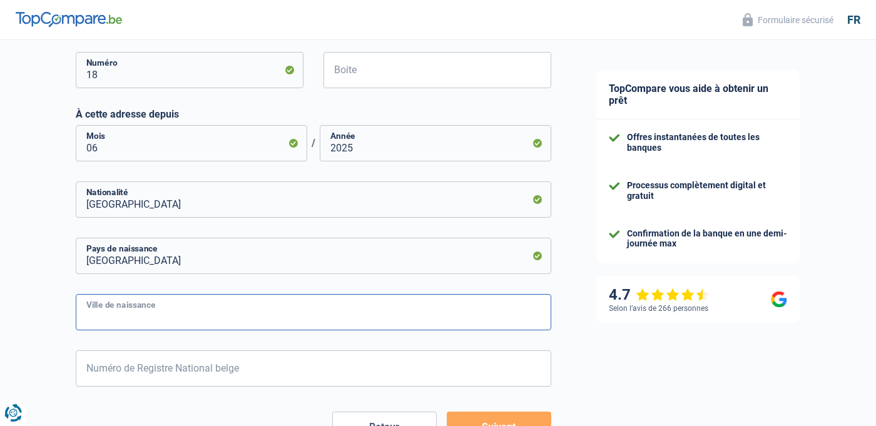
click at [184, 317] on input "Ville de naissance" at bounding box center [314, 312] width 476 height 36
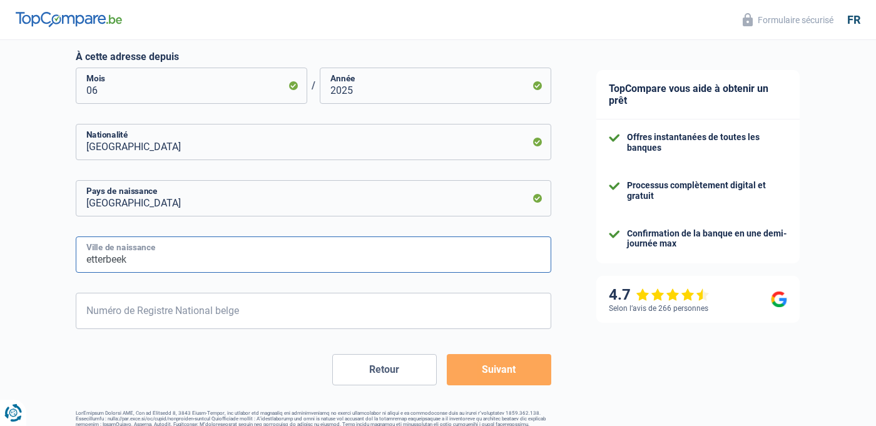
scroll to position [555, 0]
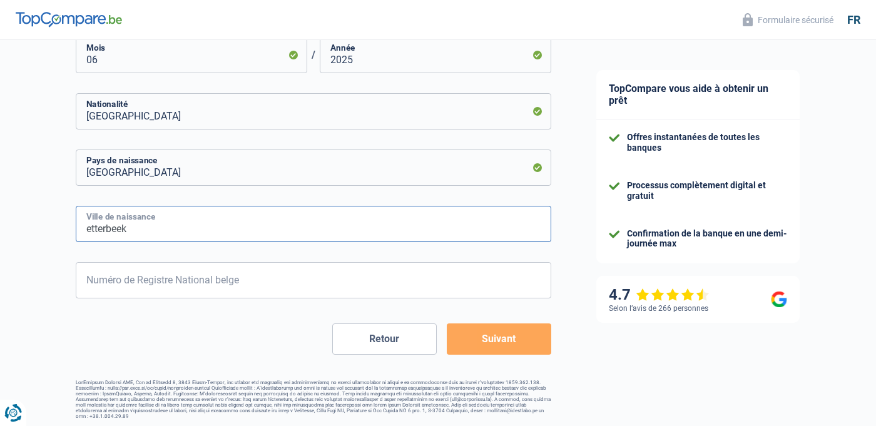
type input "etterbeek"
click at [211, 263] on input "Numéro de Registre National belge" at bounding box center [314, 280] width 476 height 36
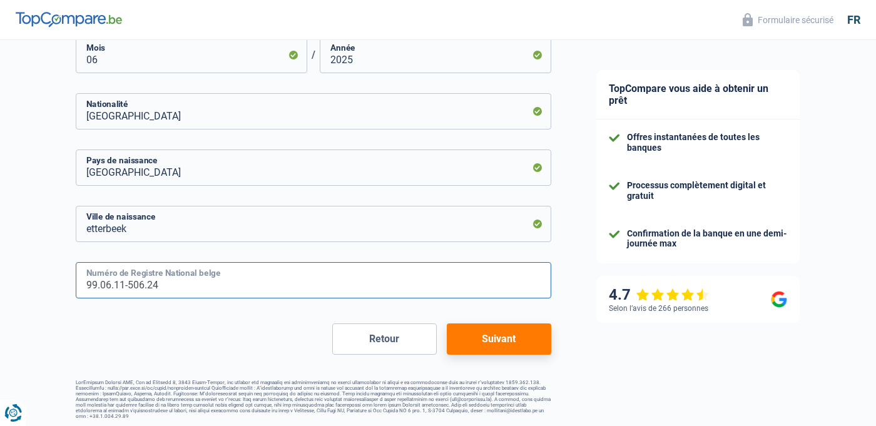
type input "99.06.11-506.24"
click at [474, 331] on button "Suivant" at bounding box center [499, 339] width 105 height 31
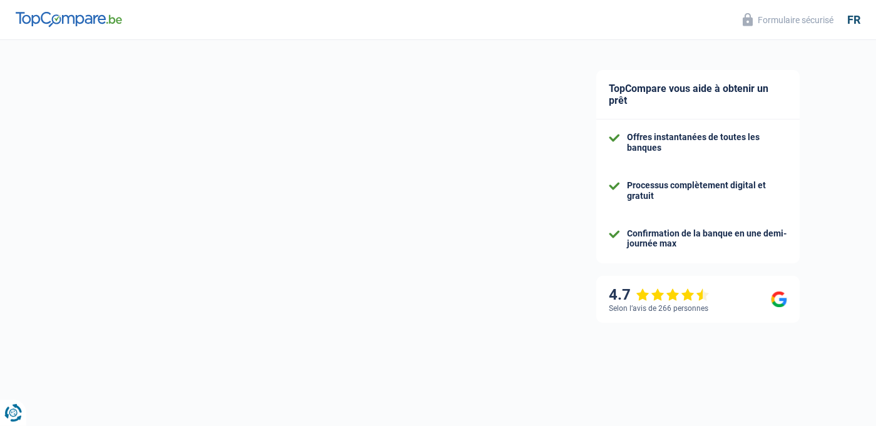
select select "unemployment"
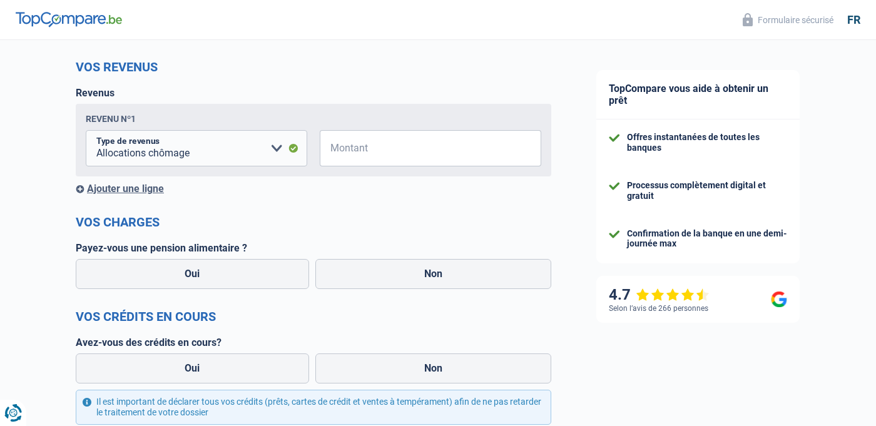
scroll to position [158, 0]
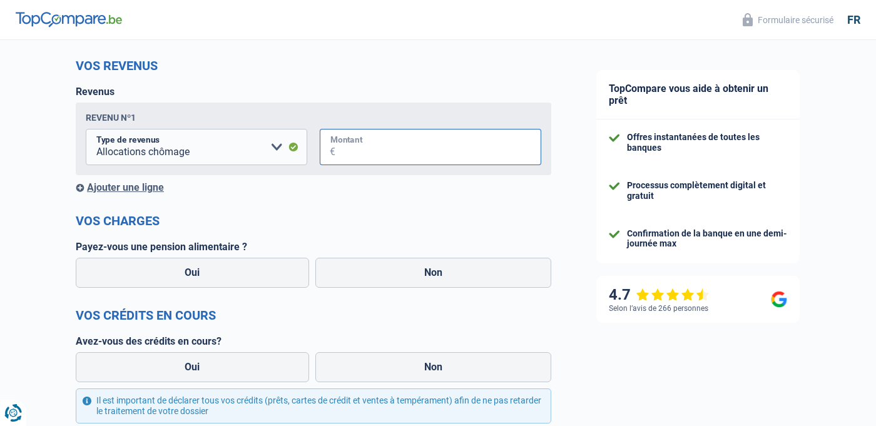
click at [435, 161] on input "Montant" at bounding box center [438, 147] width 206 height 36
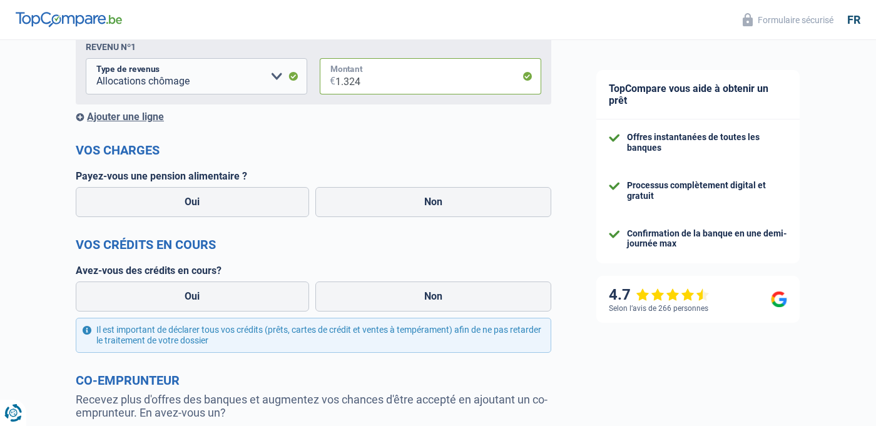
scroll to position [317, 0]
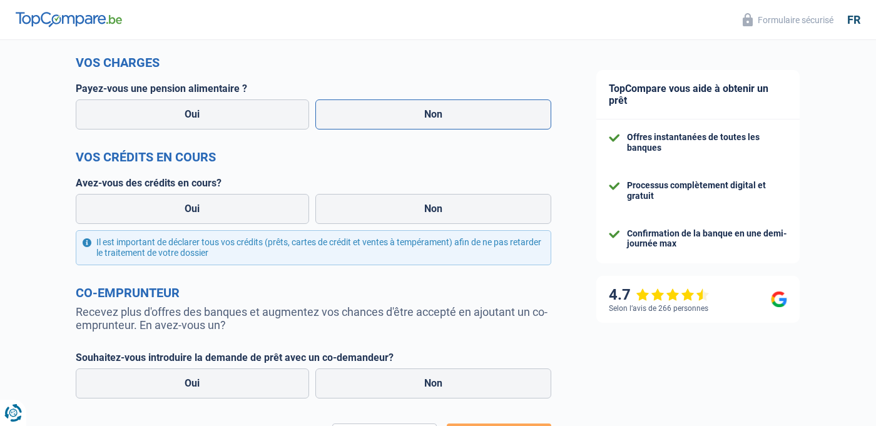
type input "1.324"
click at [443, 127] on label "Non" at bounding box center [433, 115] width 237 height 30
click at [443, 127] on input "Non" at bounding box center [433, 115] width 237 height 30
radio input "true"
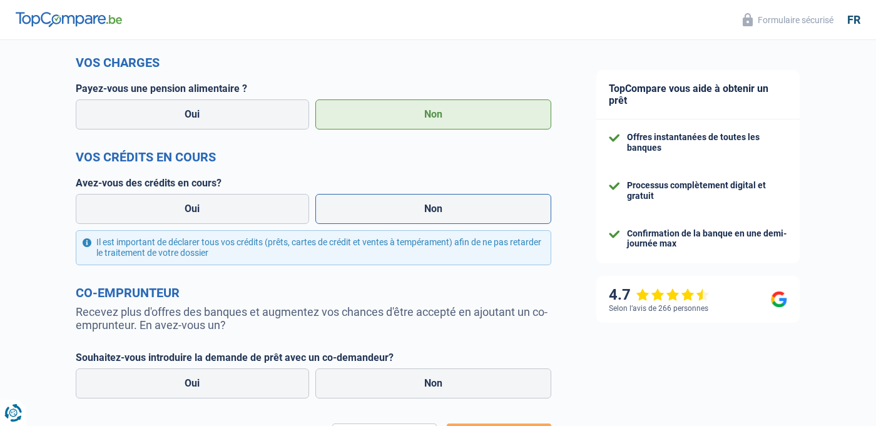
click at [391, 211] on label "Non" at bounding box center [433, 209] width 237 height 30
click at [391, 211] on input "Non" at bounding box center [433, 209] width 237 height 30
radio input "true"
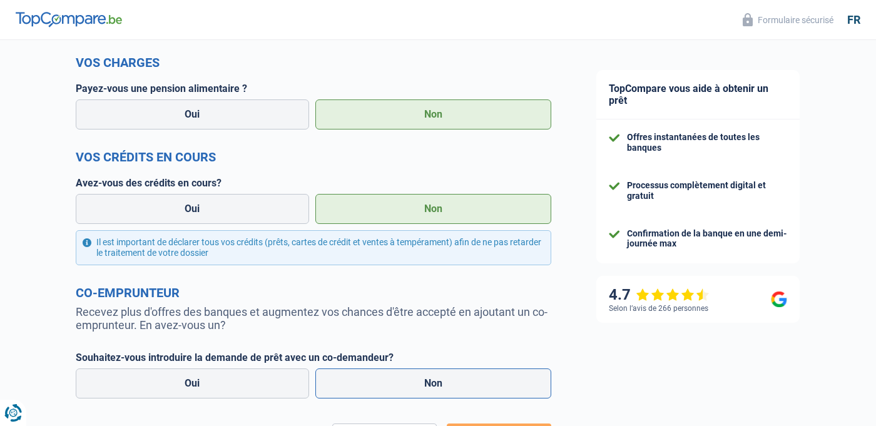
click at [392, 382] on label "Non" at bounding box center [433, 384] width 237 height 30
click at [392, 382] on input "Non" at bounding box center [433, 384] width 237 height 30
radio input "true"
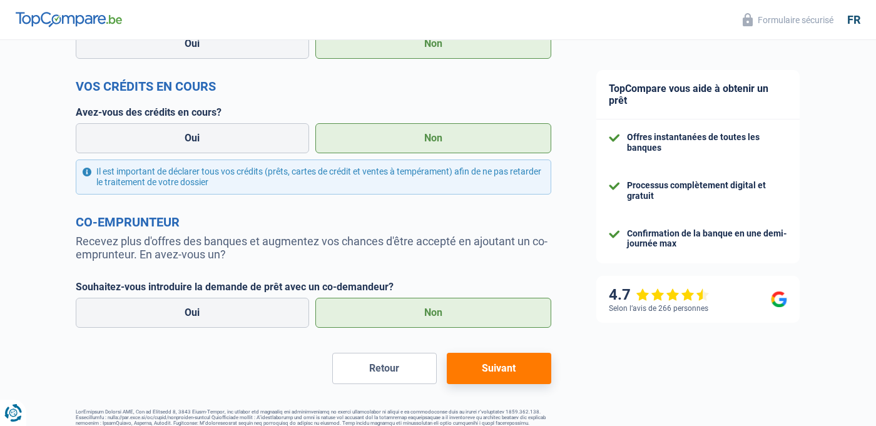
scroll to position [418, 0]
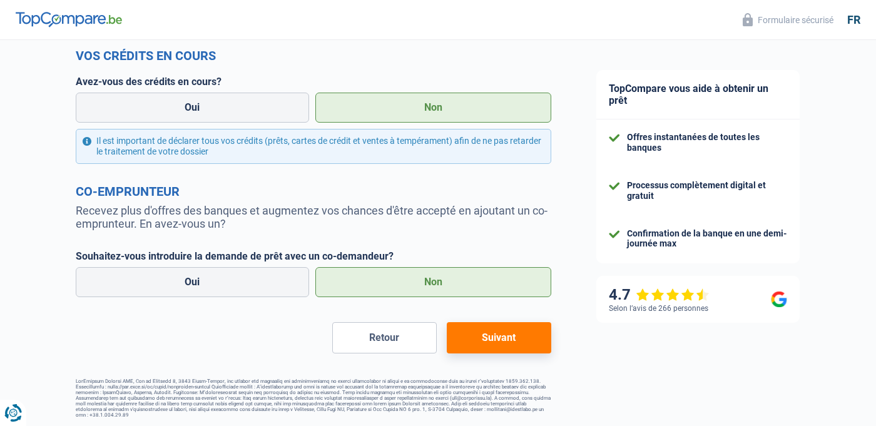
click at [514, 342] on button "Suivant" at bounding box center [499, 337] width 105 height 31
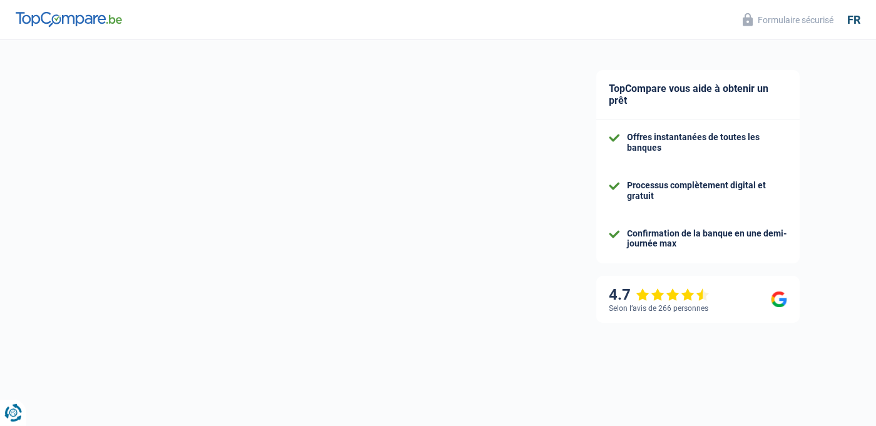
select select "60"
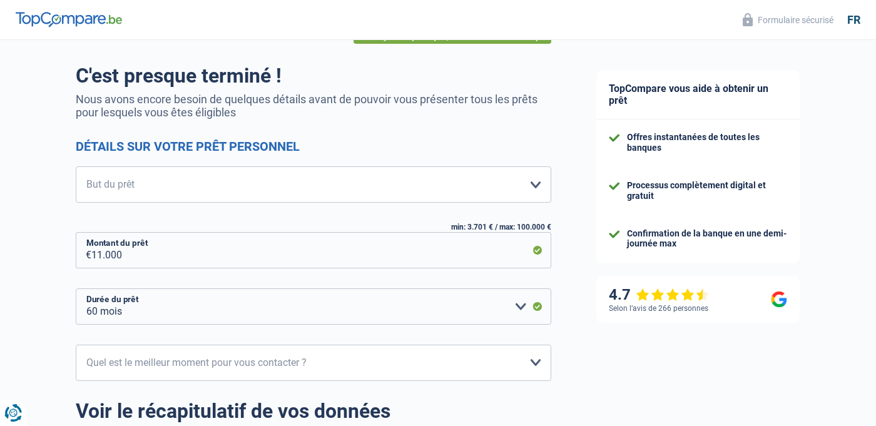
scroll to position [80, 0]
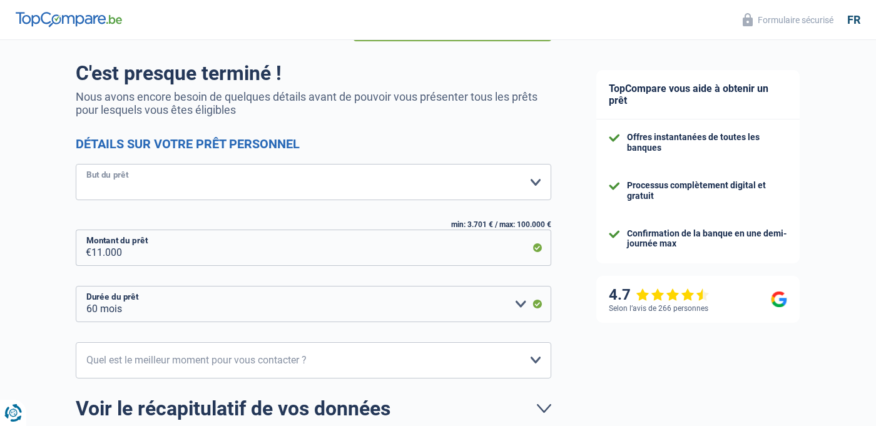
click at [76, 164] on select "Confort maison: meubles, textile, peinture, électroménager, outillage non-profe…" at bounding box center [314, 182] width 476 height 36
select select "other"
click option "Autre" at bounding box center [0, 0] width 0 height 0
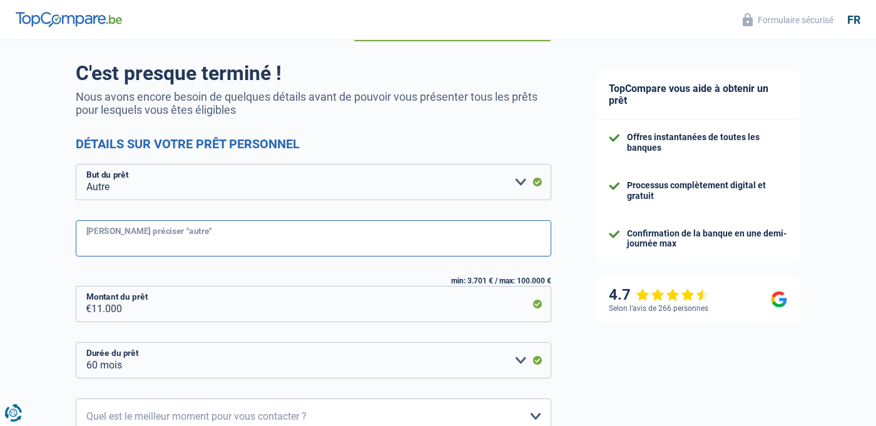
click at [354, 245] on input "Veuillez préciser "autre"" at bounding box center [314, 238] width 476 height 36
type input "M"
type input "P"
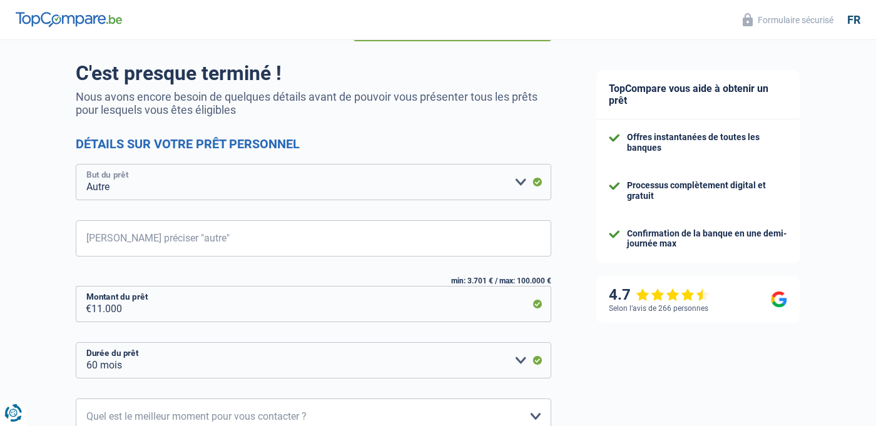
click at [76, 164] on select "Confort maison: meubles, textile, peinture, électroménager, outillage non-profe…" at bounding box center [314, 182] width 476 height 36
click option "Autre" at bounding box center [0, 0] width 0 height 0
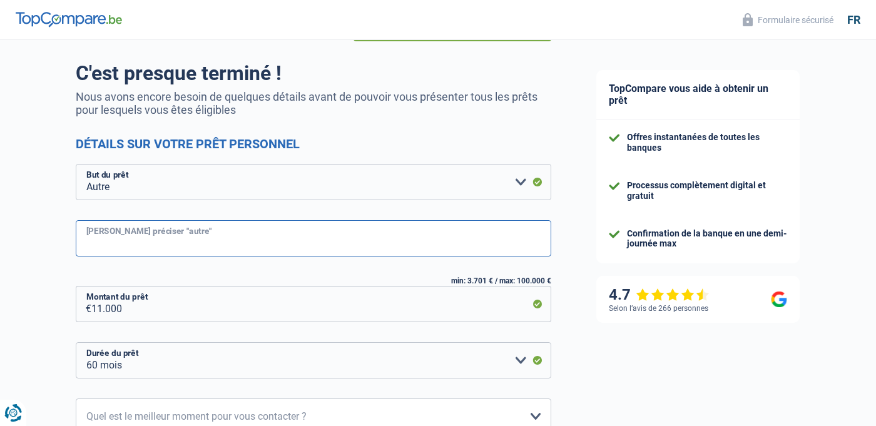
click at [324, 240] on input "Veuillez préciser "autre"" at bounding box center [314, 238] width 476 height 36
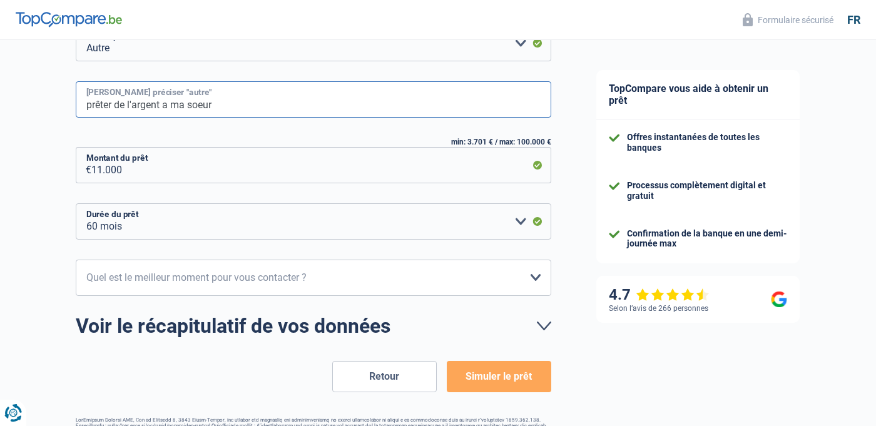
scroll to position [230, 0]
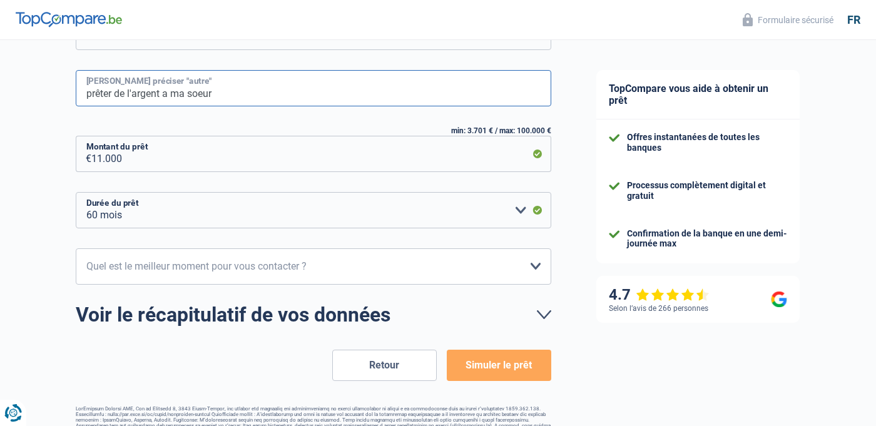
type input "prêter de l'argent a ma soeur"
click option "42 mois" at bounding box center [0, 0] width 0 height 0
select select "36"
click option "36 mois" at bounding box center [0, 0] width 0 height 0
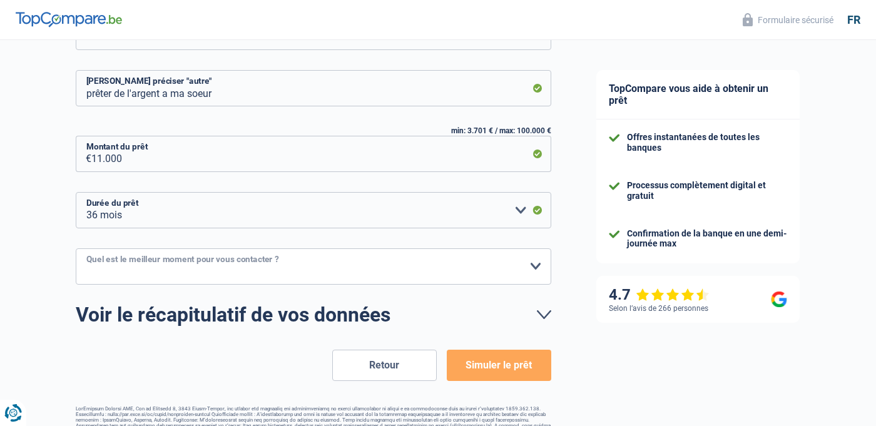
click at [76, 248] on select "10h-12h 12h-14h 14h-16h 16h-18h Veuillez sélectionner une option" at bounding box center [314, 266] width 476 height 36
select select "14-16"
click option "14h-16h" at bounding box center [0, 0] width 0 height 0
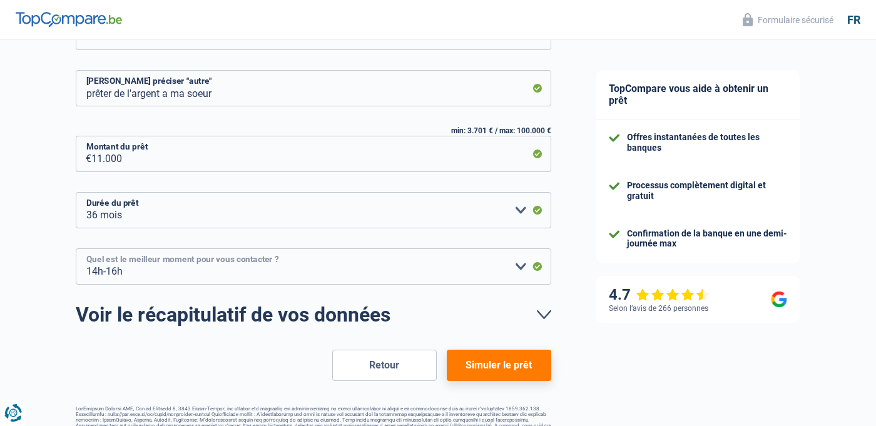
scroll to position [257, 0]
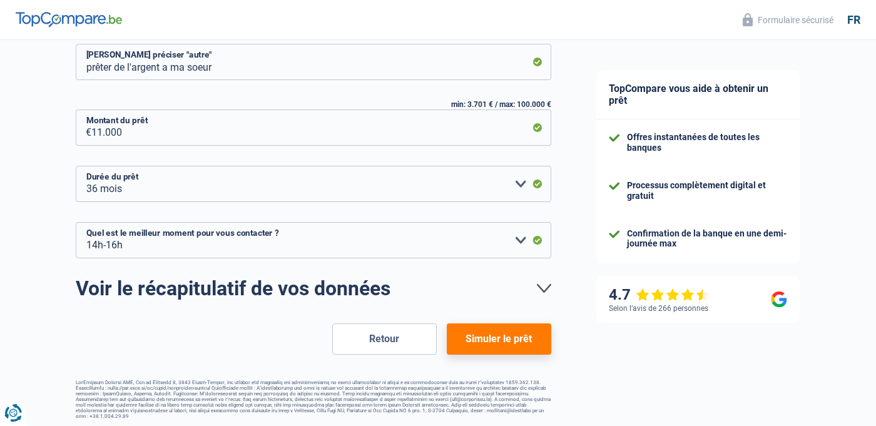
click at [505, 340] on button "Simuler le prêt" at bounding box center [499, 339] width 105 height 31
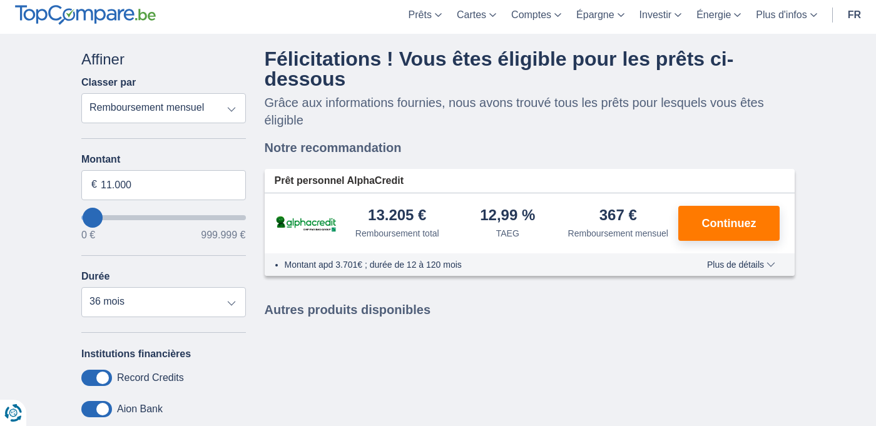
scroll to position [50, 0]
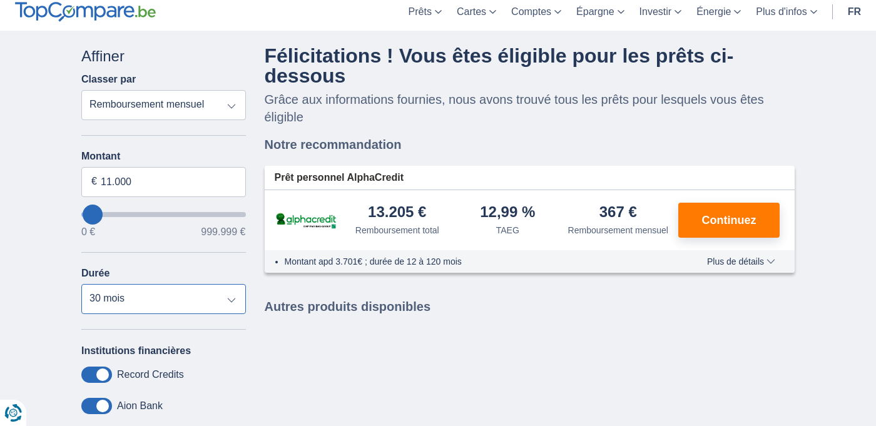
click option "30 mois" at bounding box center [0, 0] width 0 height 0
click option "36 mois" at bounding box center [0, 0] width 0 height 0
click option "24 mois" at bounding box center [0, 0] width 0 height 0
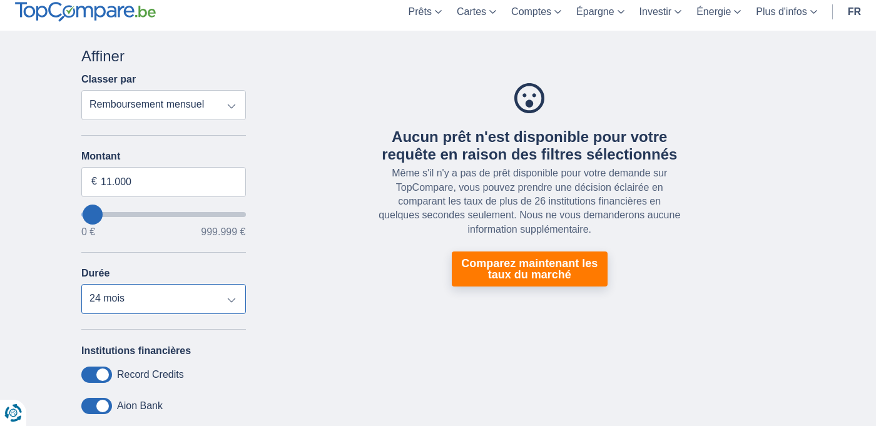
click option "30 mois" at bounding box center [0, 0] width 0 height 0
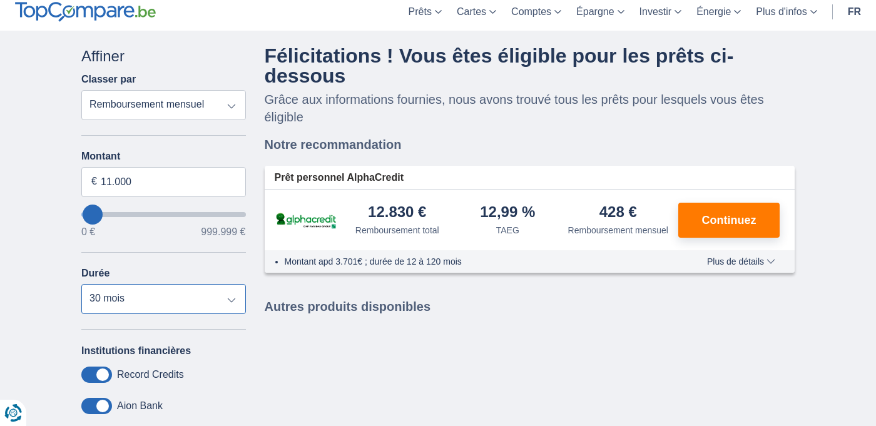
click option "36 mois" at bounding box center [0, 0] width 0 height 0
click option "30 mois" at bounding box center [0, 0] width 0 height 0
click at [188, 283] on div "Durée 12 mois 18 mois 24 mois 30 mois 36 mois 42 mois 48 mois 60 mois" at bounding box center [163, 291] width 165 height 46
select select "36"
click option "36 mois" at bounding box center [0, 0] width 0 height 0
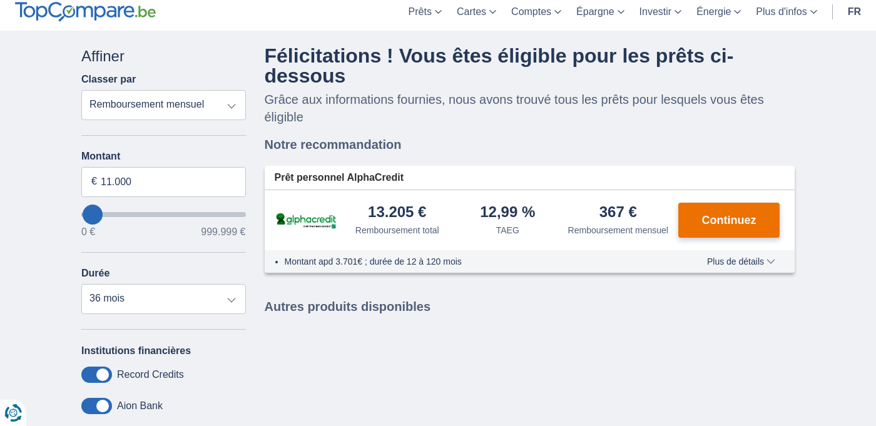
click at [718, 226] on span "Continuez" at bounding box center [729, 220] width 54 height 11
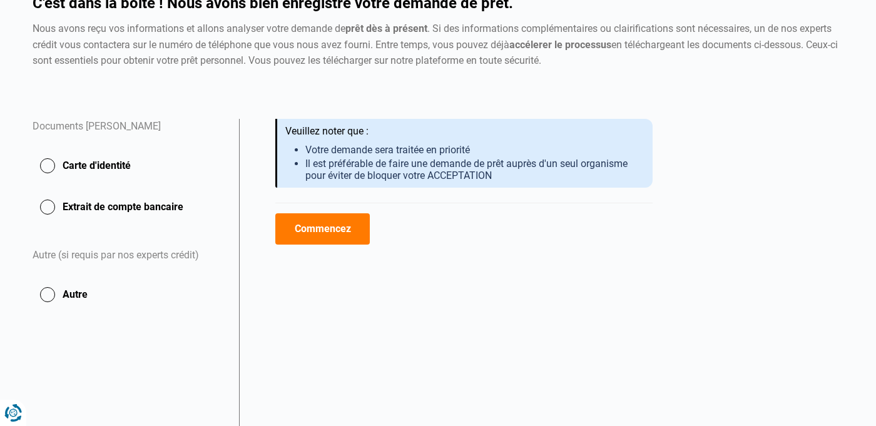
scroll to position [136, 0]
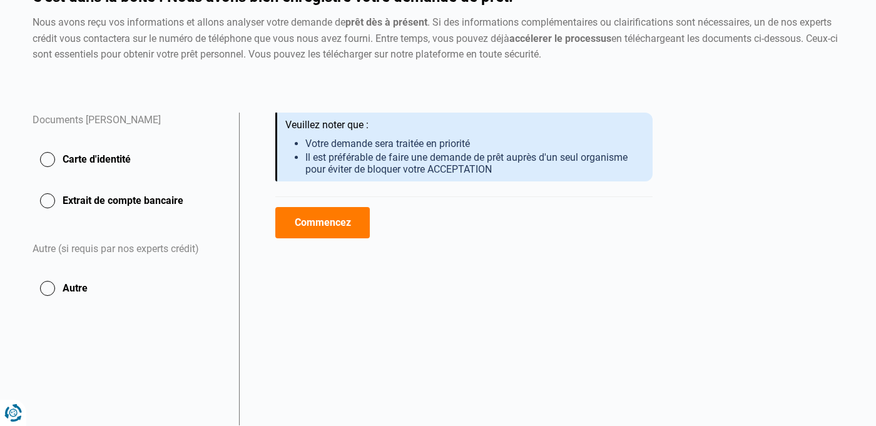
click at [335, 225] on button "Commencez" at bounding box center [322, 222] width 94 height 31
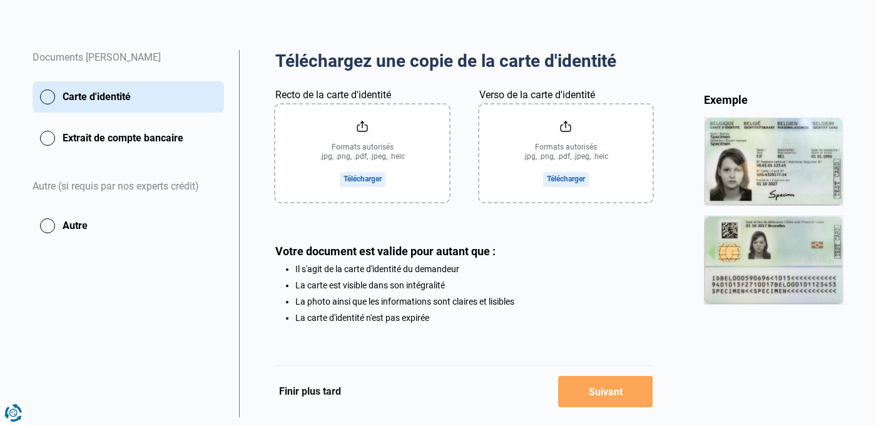
scroll to position [235, 0]
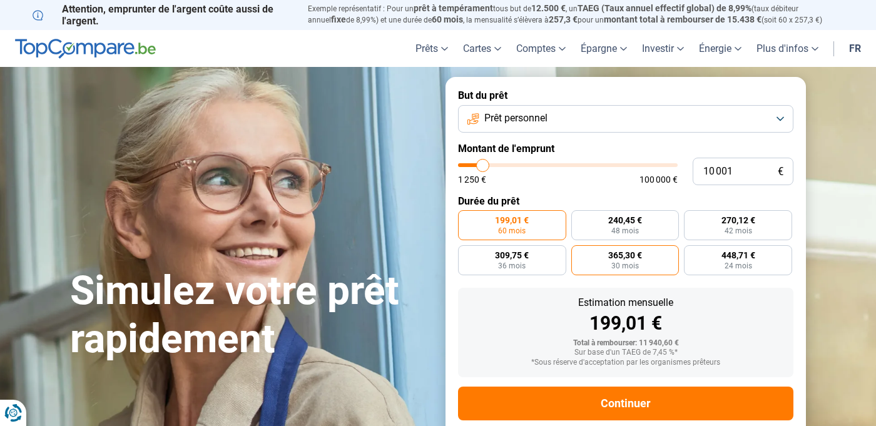
click at [634, 259] on span "365,30 €" at bounding box center [625, 255] width 34 height 9
click at [579, 253] on input "365,30 € 30 mois" at bounding box center [575, 249] width 8 height 8
radio input "true"
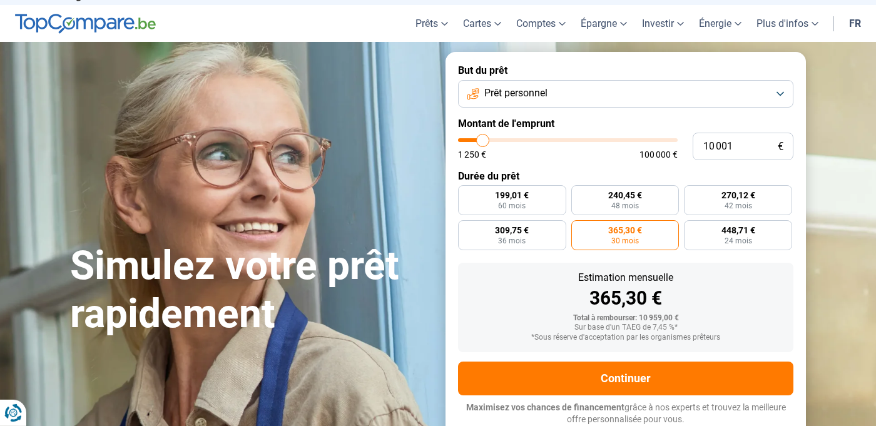
scroll to position [25, 0]
click at [549, 238] on label "309,75 € 36 mois" at bounding box center [512, 235] width 108 height 30
click at [466, 228] on input "309,75 € 36 mois" at bounding box center [462, 224] width 8 height 8
radio input "true"
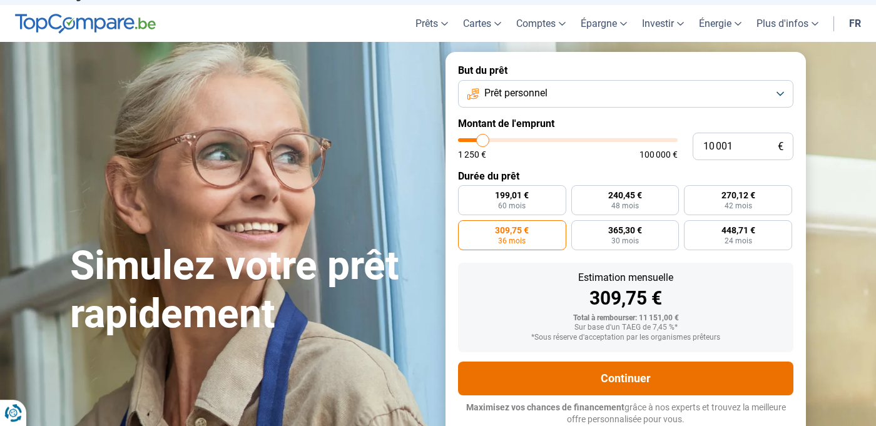
click at [687, 377] on button "Continuer" at bounding box center [625, 379] width 335 height 34
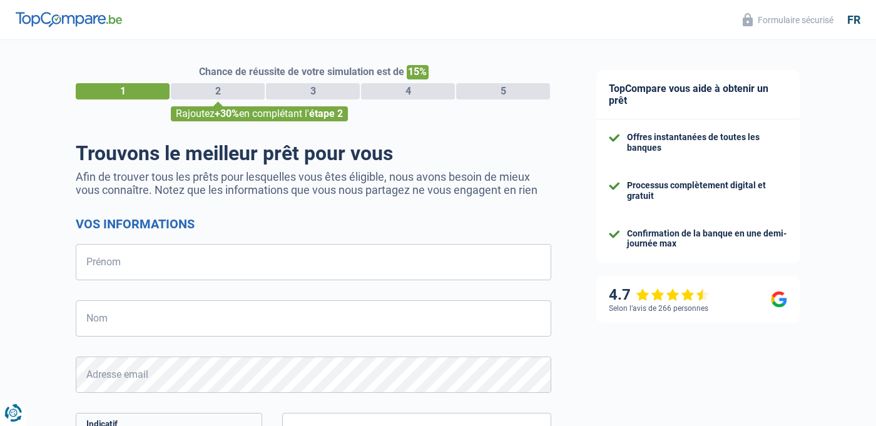
select select "32"
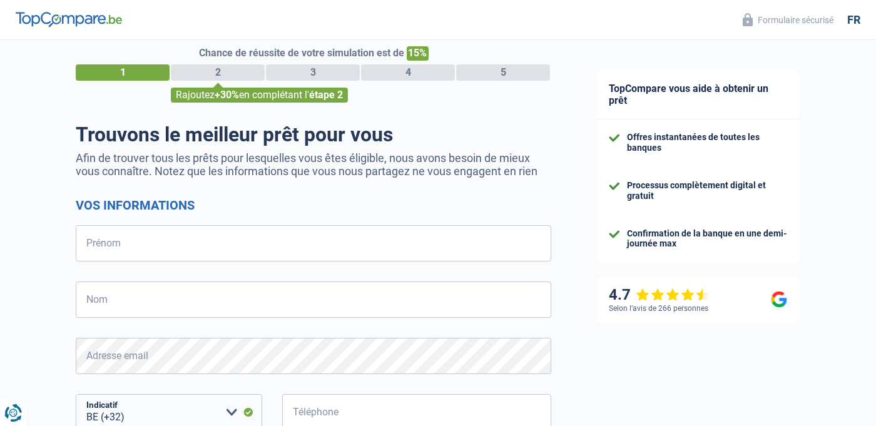
scroll to position [18, 0]
